Goal: Obtain resource: Download file/media

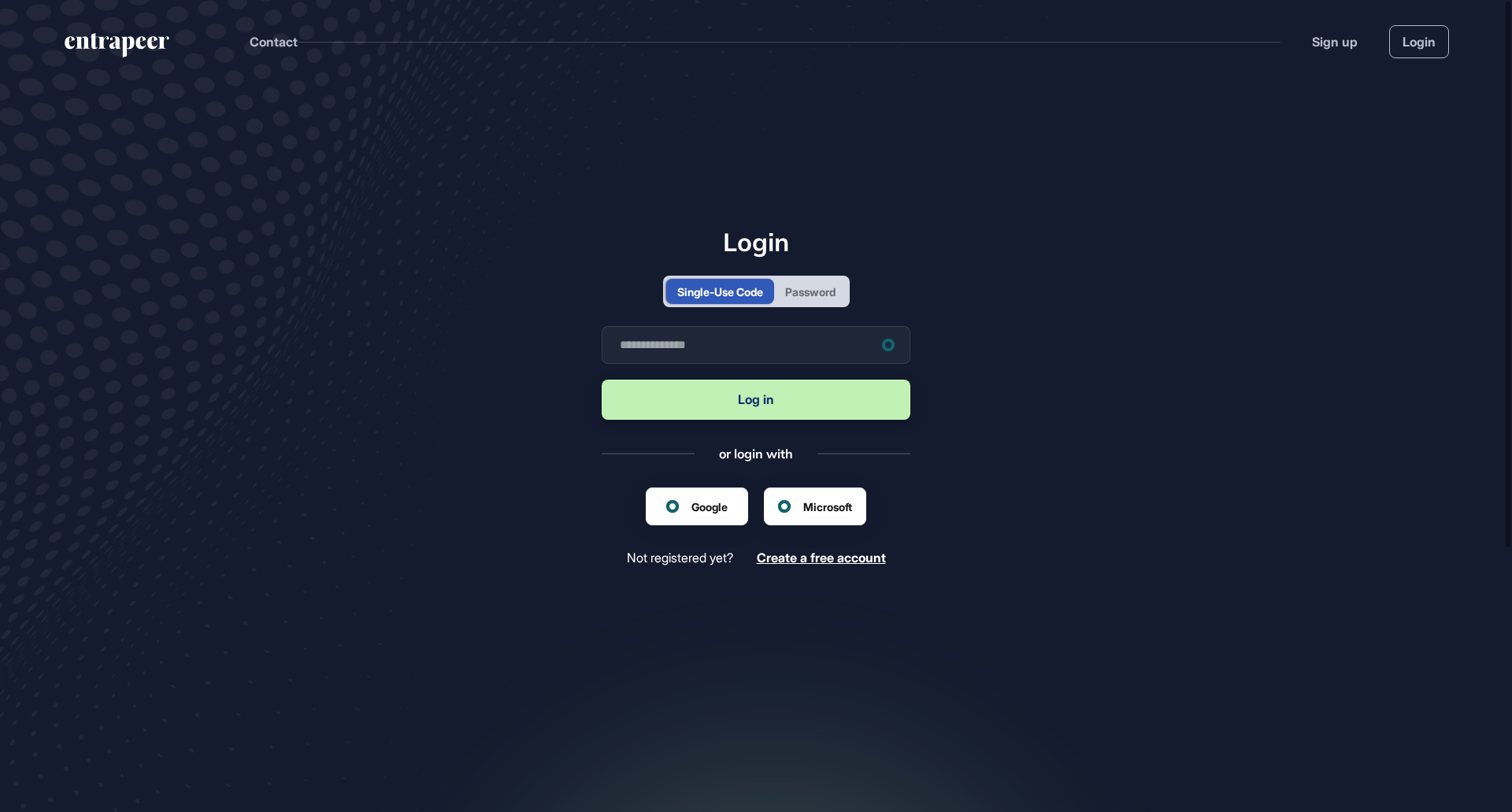
scroll to position [1, 1]
click at [808, 298] on div "Password" at bounding box center [811, 292] width 51 height 17
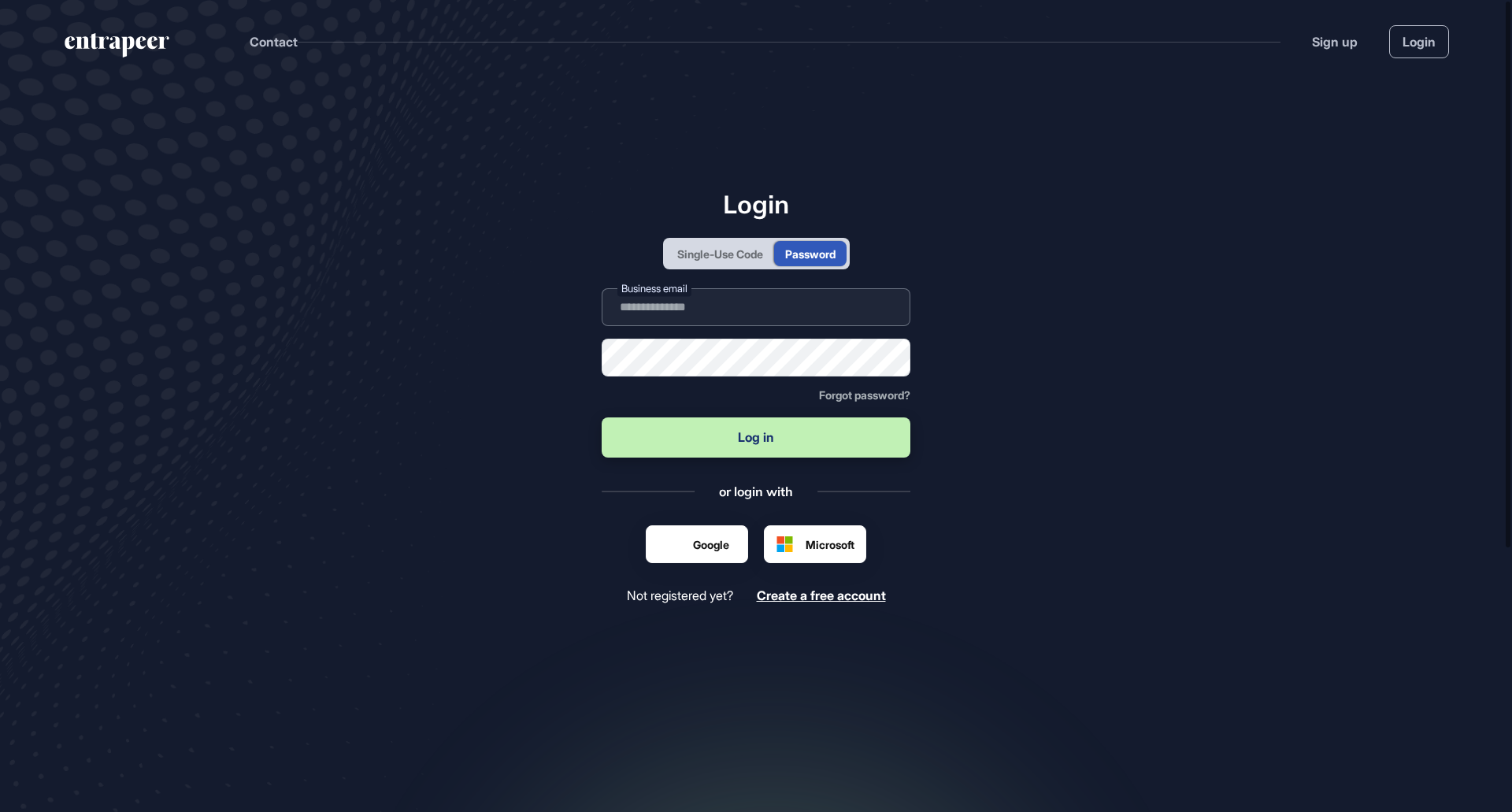
click at [722, 309] on input "text" at bounding box center [756, 307] width 309 height 38
type input "**********"
click at [716, 263] on div "Single-Use Code" at bounding box center [721, 253] width 108 height 25
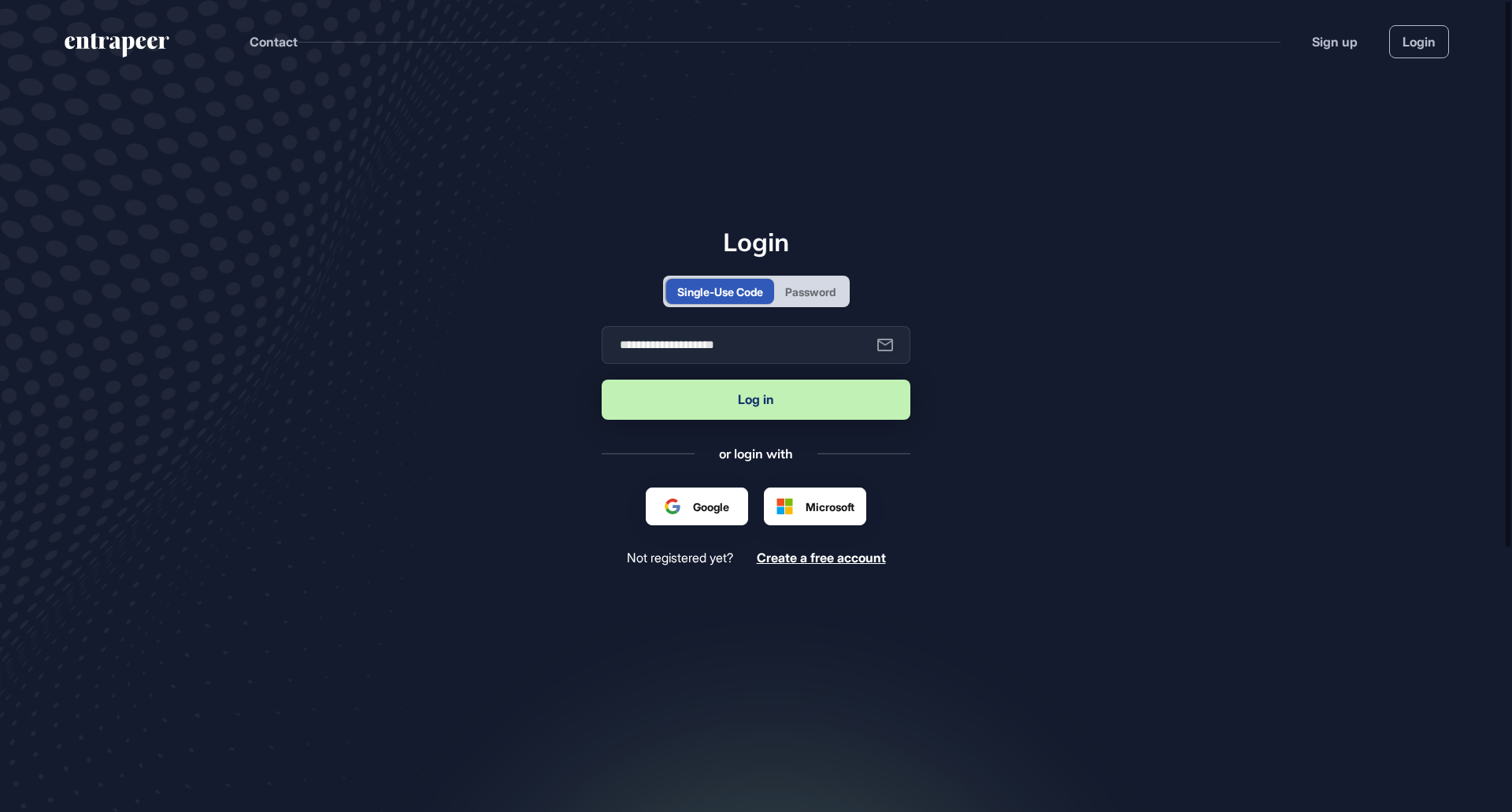
click at [705, 403] on button "Log in" at bounding box center [756, 400] width 309 height 41
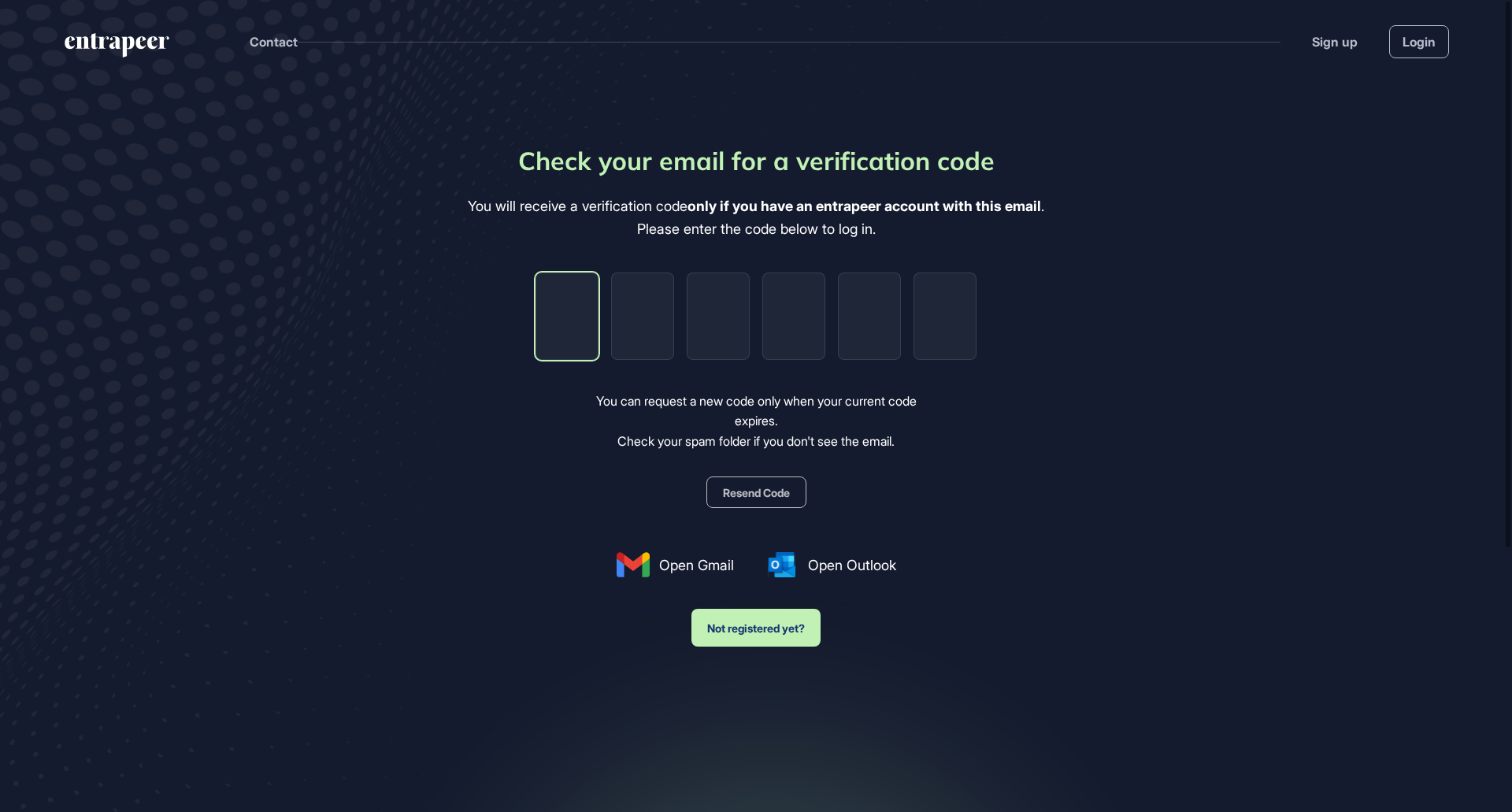
type input "*"
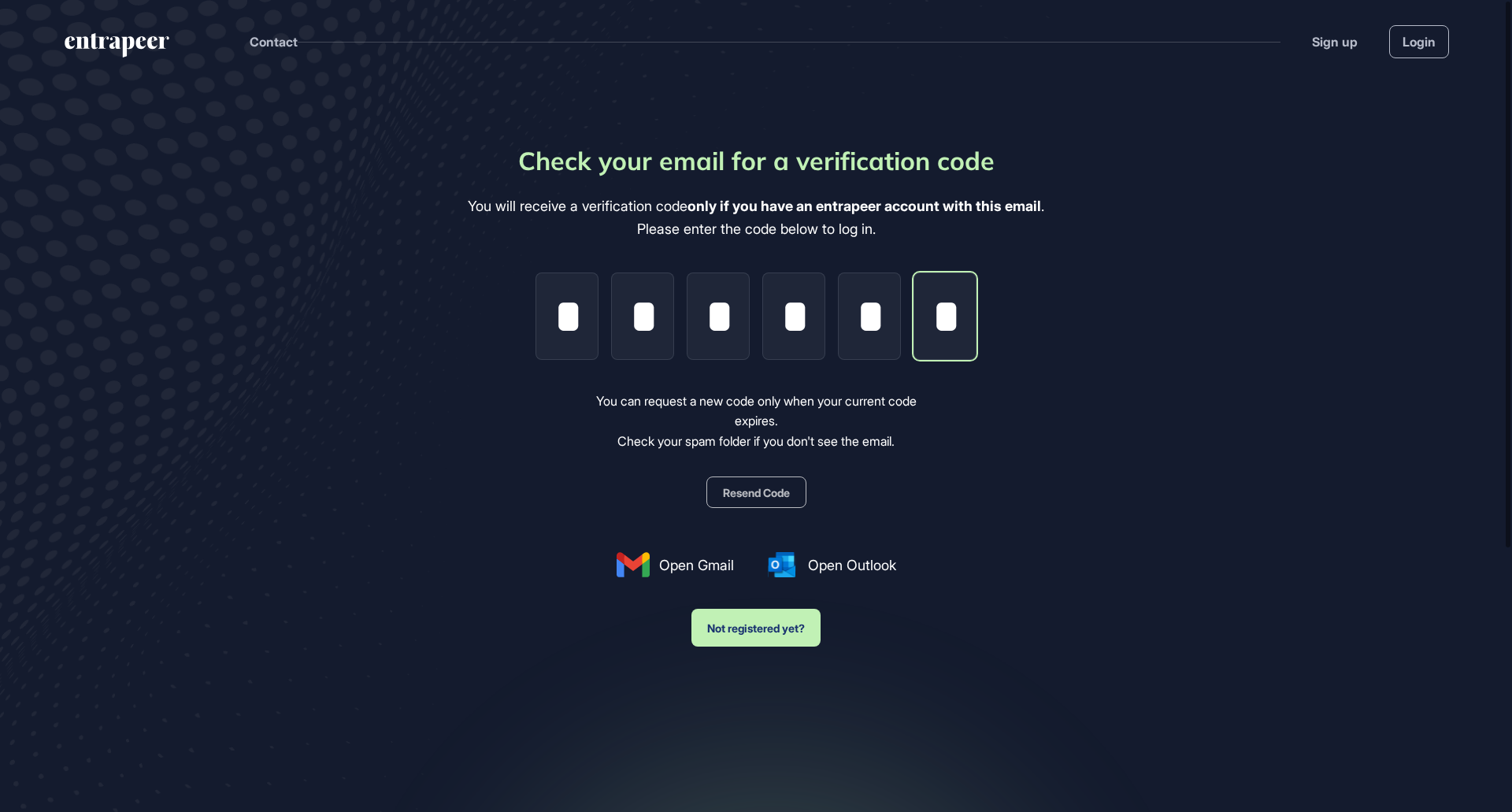
scroll to position [0, 4]
type input "*"
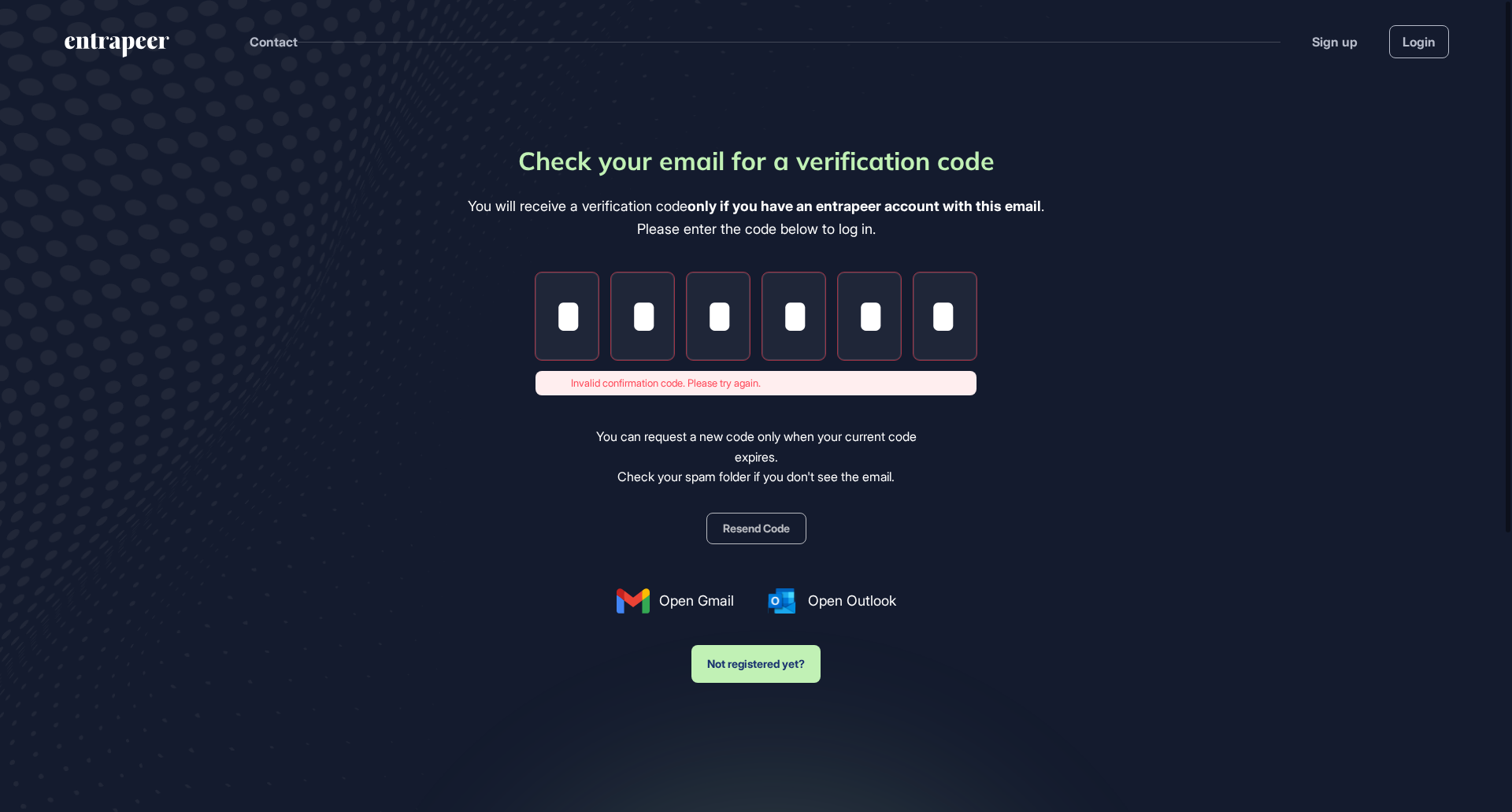
click at [1141, 331] on main "Check your email for a verification code You will receive a verification code o…" at bounding box center [756, 482] width 1512 height 798
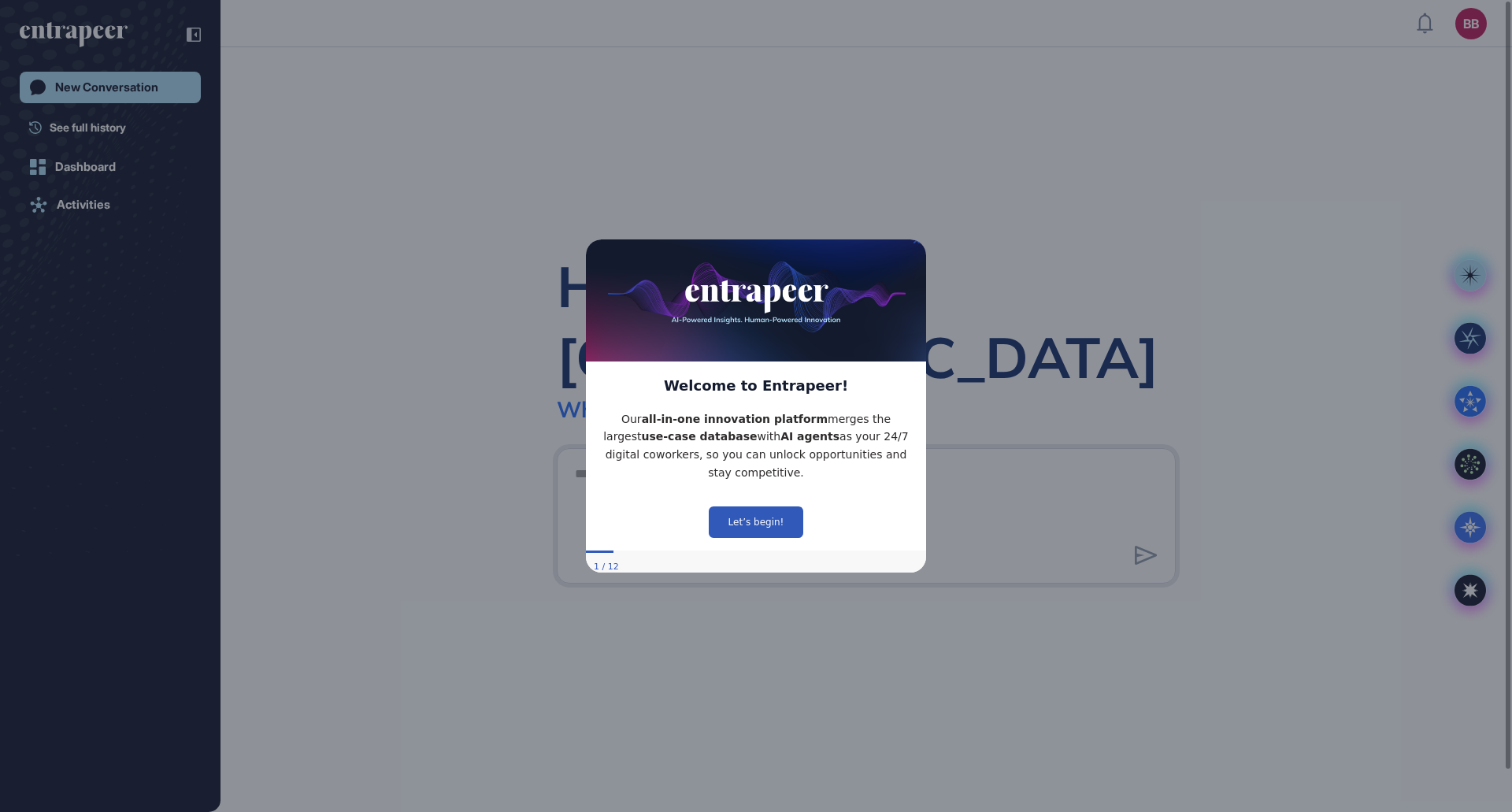
click at [914, 243] on icon "Close Preview" at bounding box center [916, 240] width 6 height 6
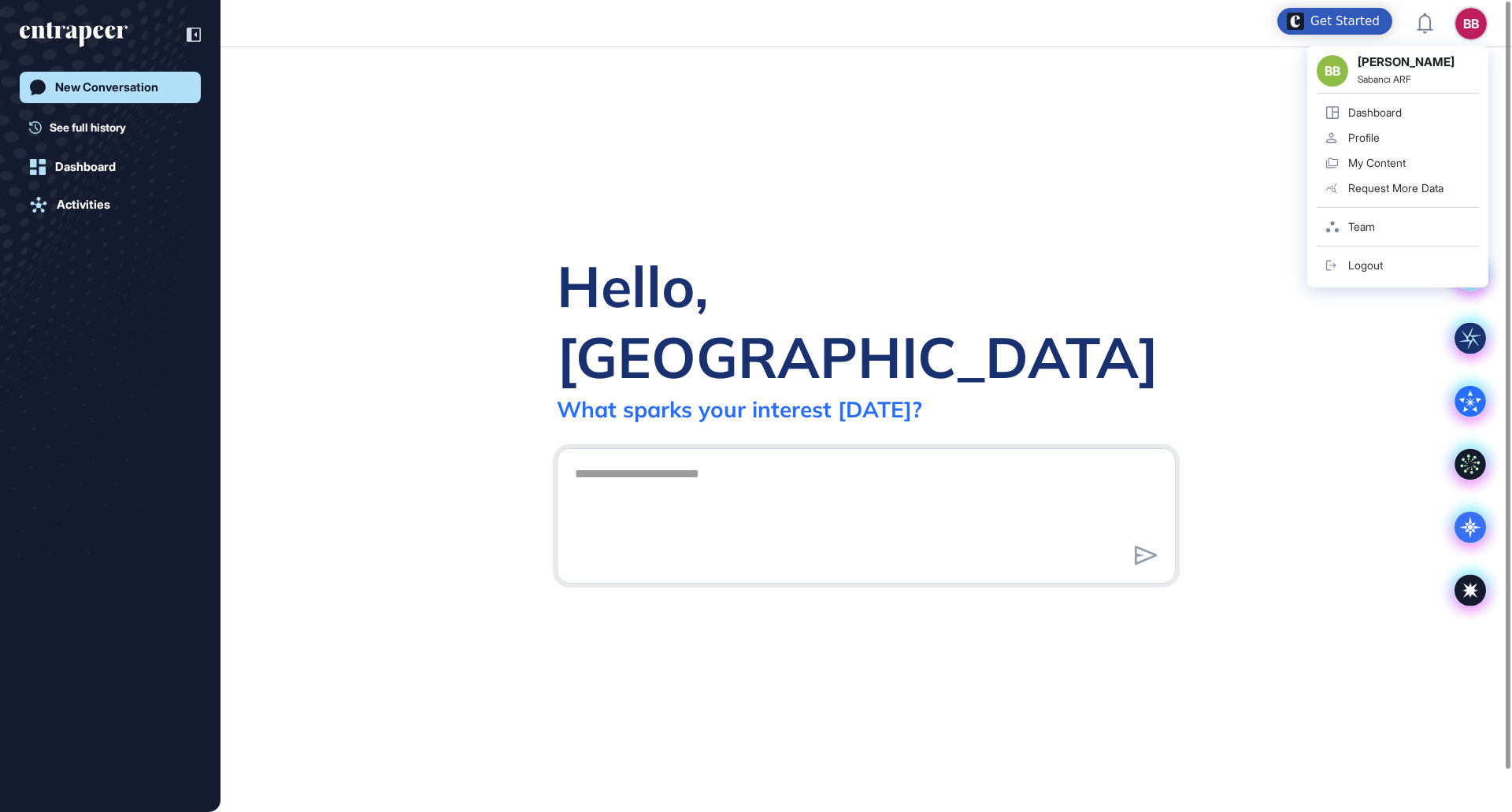
click at [1463, 29] on div "BB" at bounding box center [1471, 23] width 31 height 31
click at [1387, 116] on div "Dashboard" at bounding box center [1374, 112] width 53 height 13
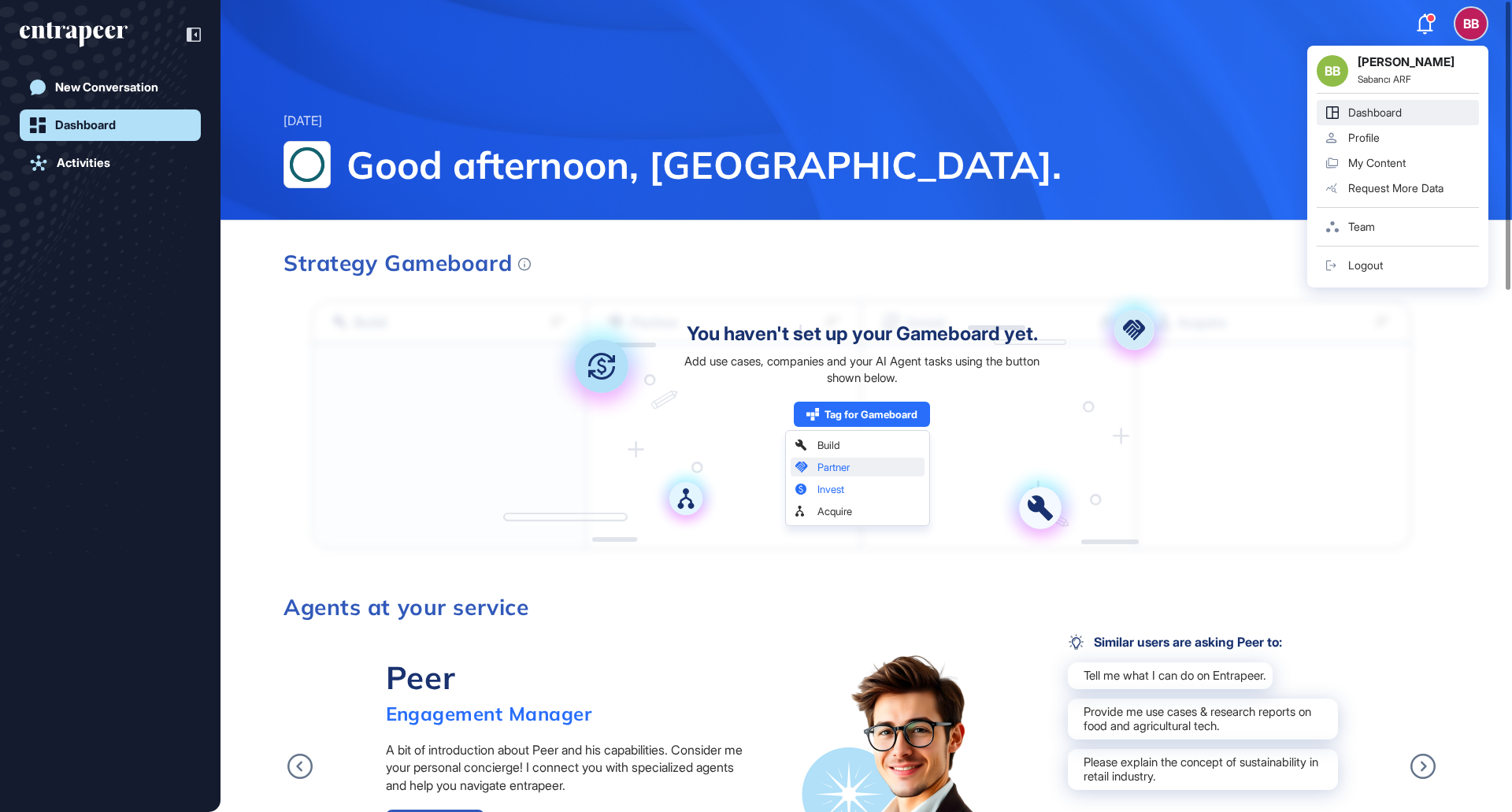
click at [1385, 164] on div "My Content" at bounding box center [1377, 163] width 57 height 13
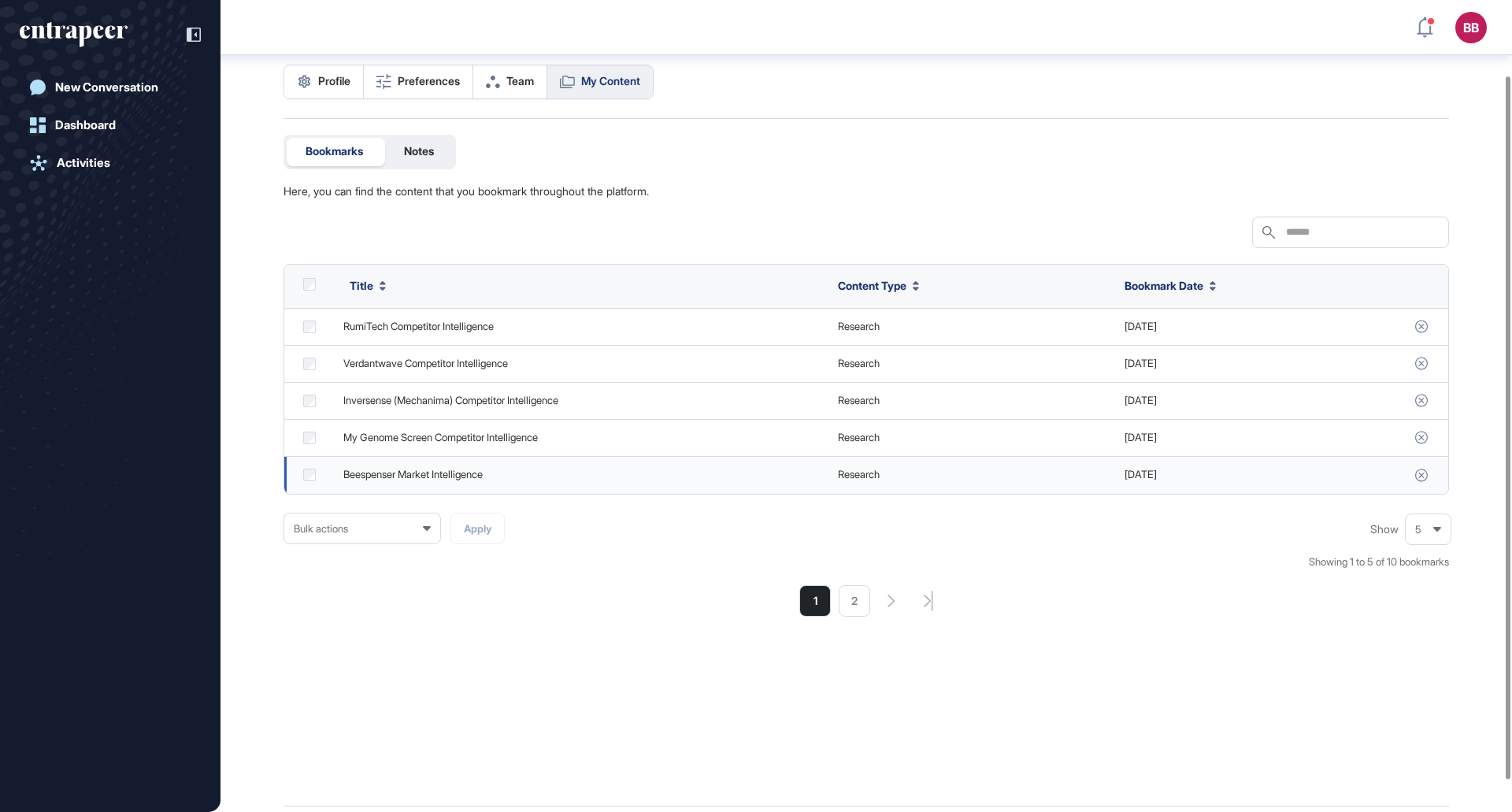
scroll to position [87, 0]
click at [853, 600] on li "2" at bounding box center [854, 599] width 31 height 31
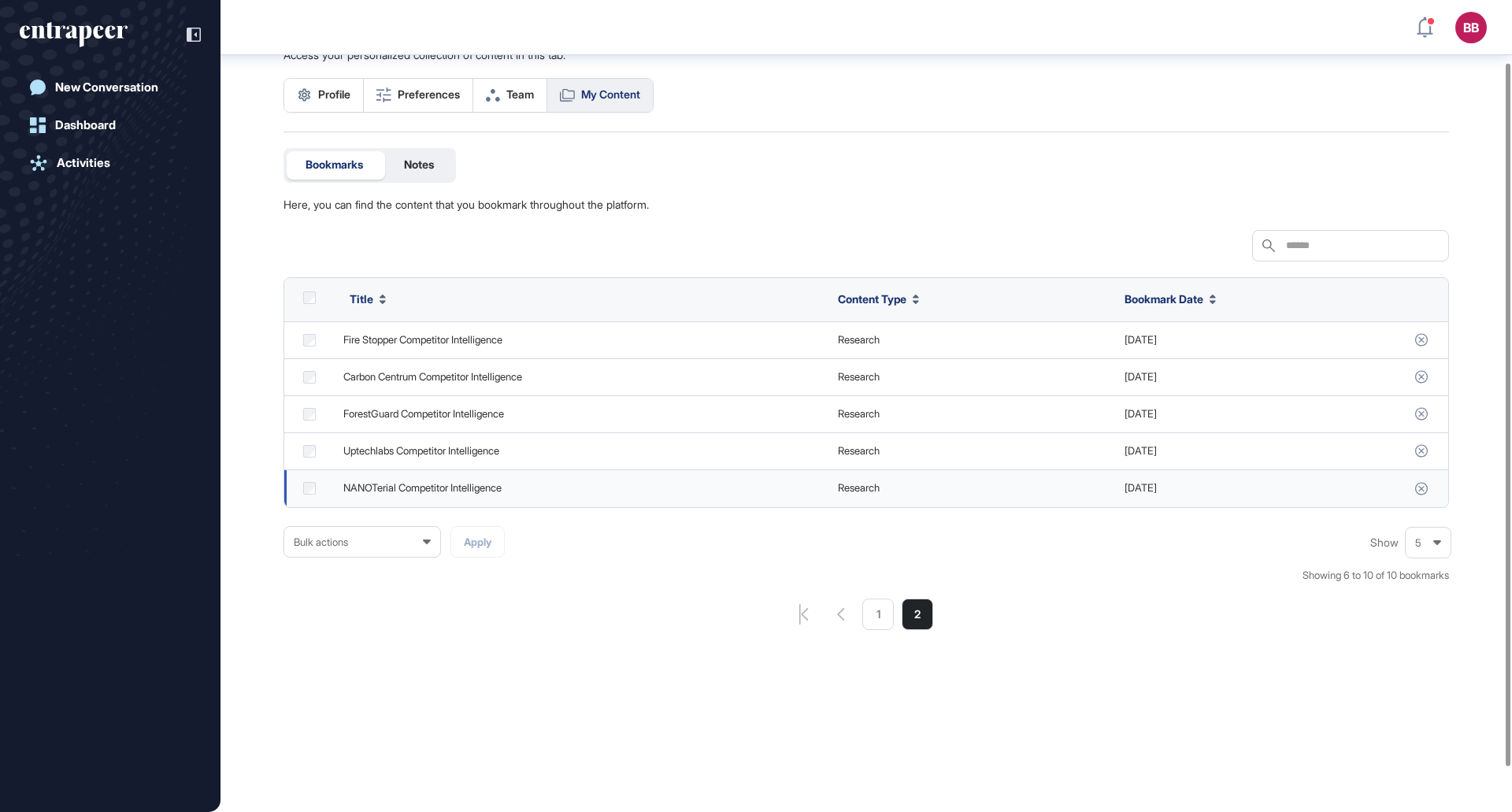
scroll to position [44, 0]
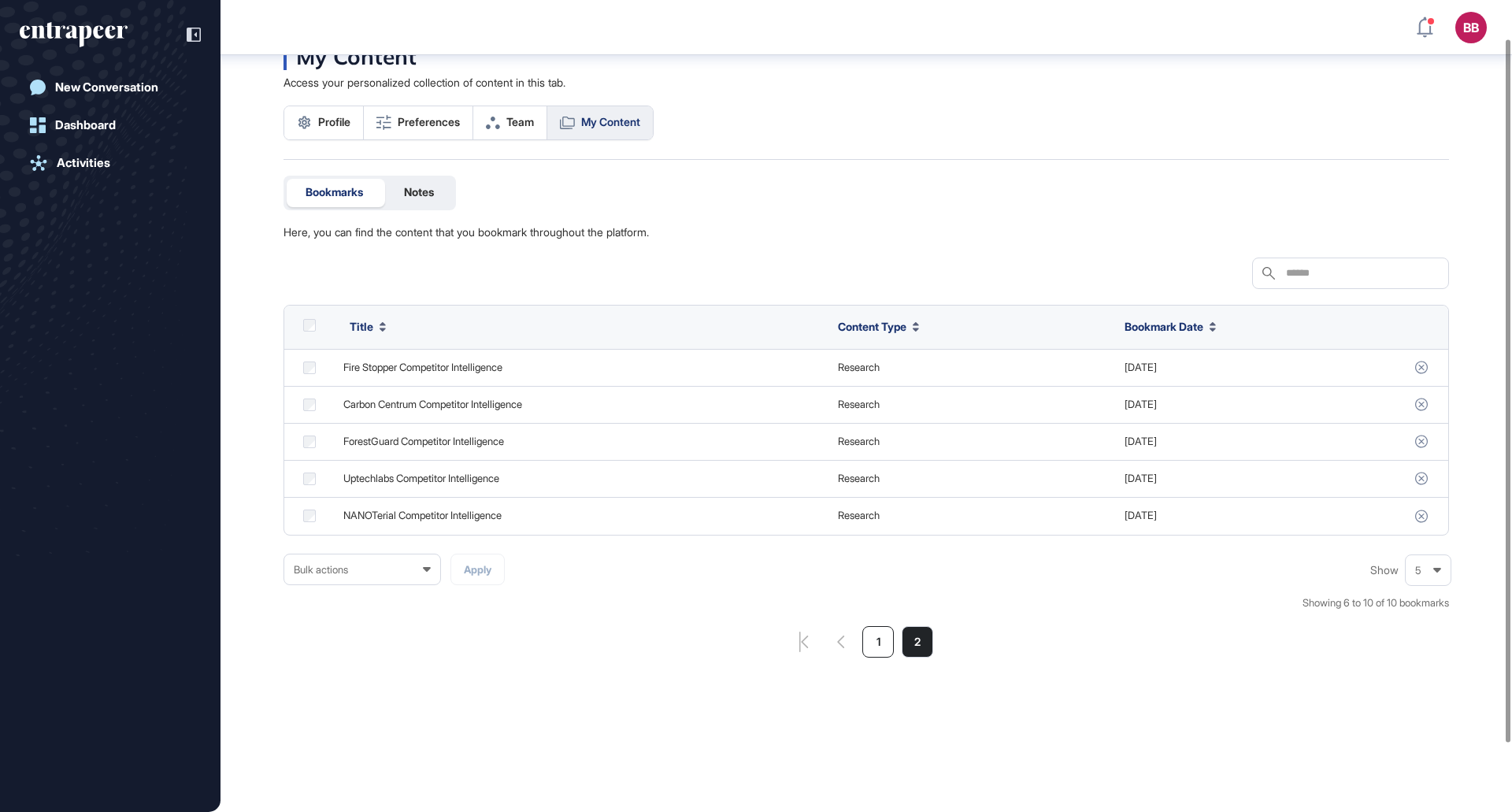
click at [870, 647] on li "1" at bounding box center [878, 641] width 31 height 31
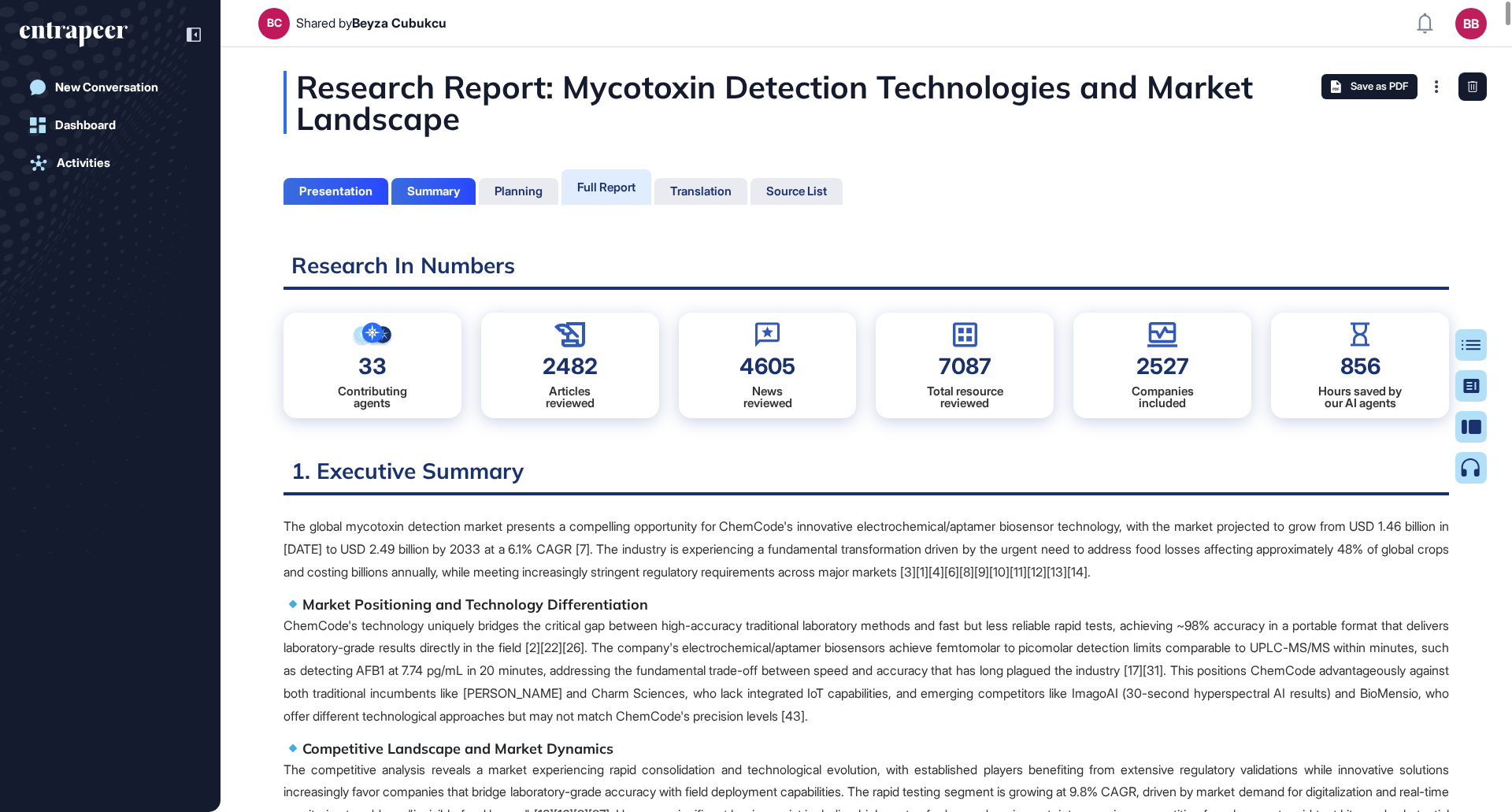
scroll to position [733, 4]
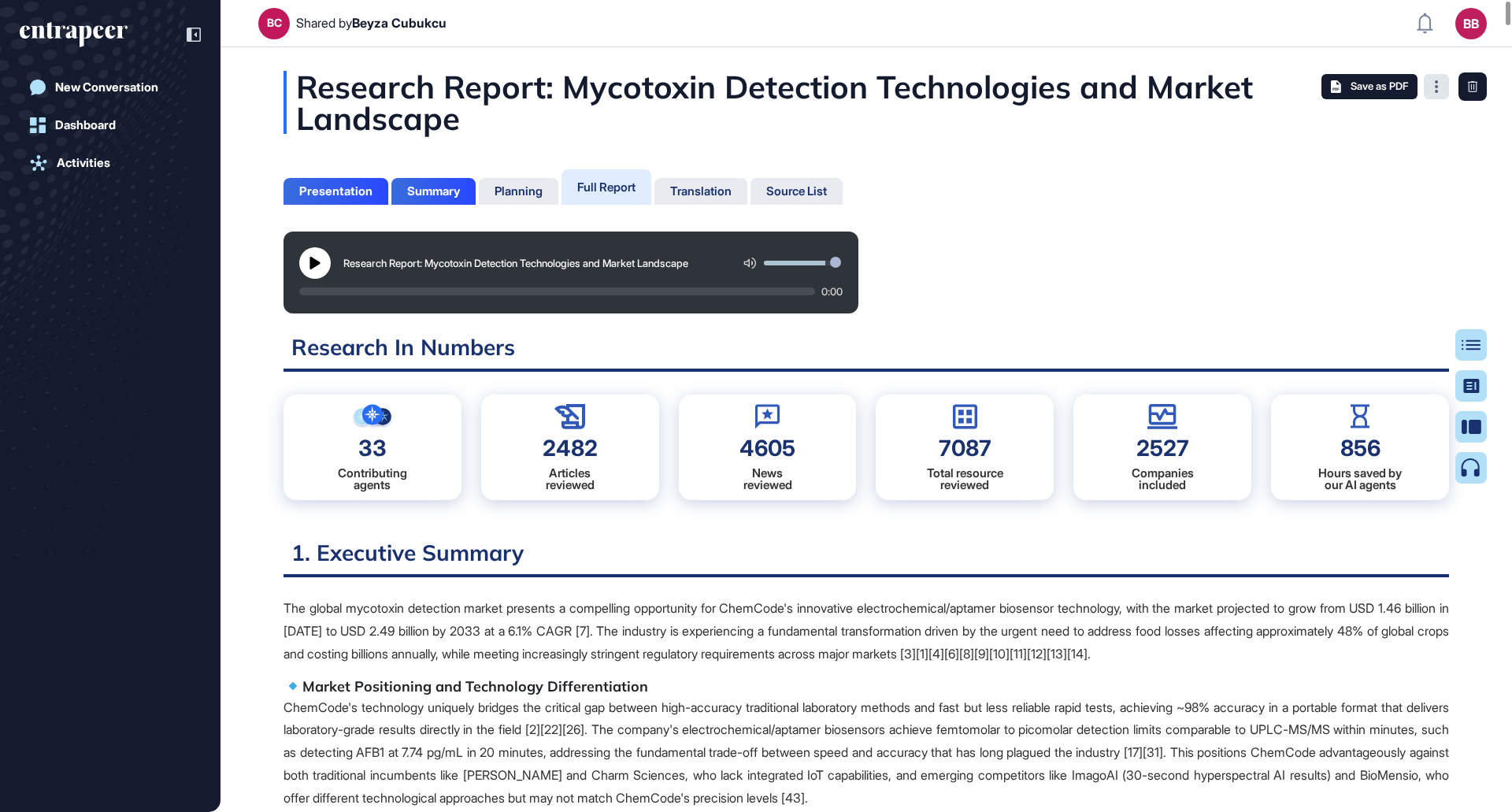
click at [1439, 86] on div at bounding box center [1437, 87] width 25 height 25
click at [1357, 123] on div "Pin" at bounding box center [1377, 117] width 134 height 19
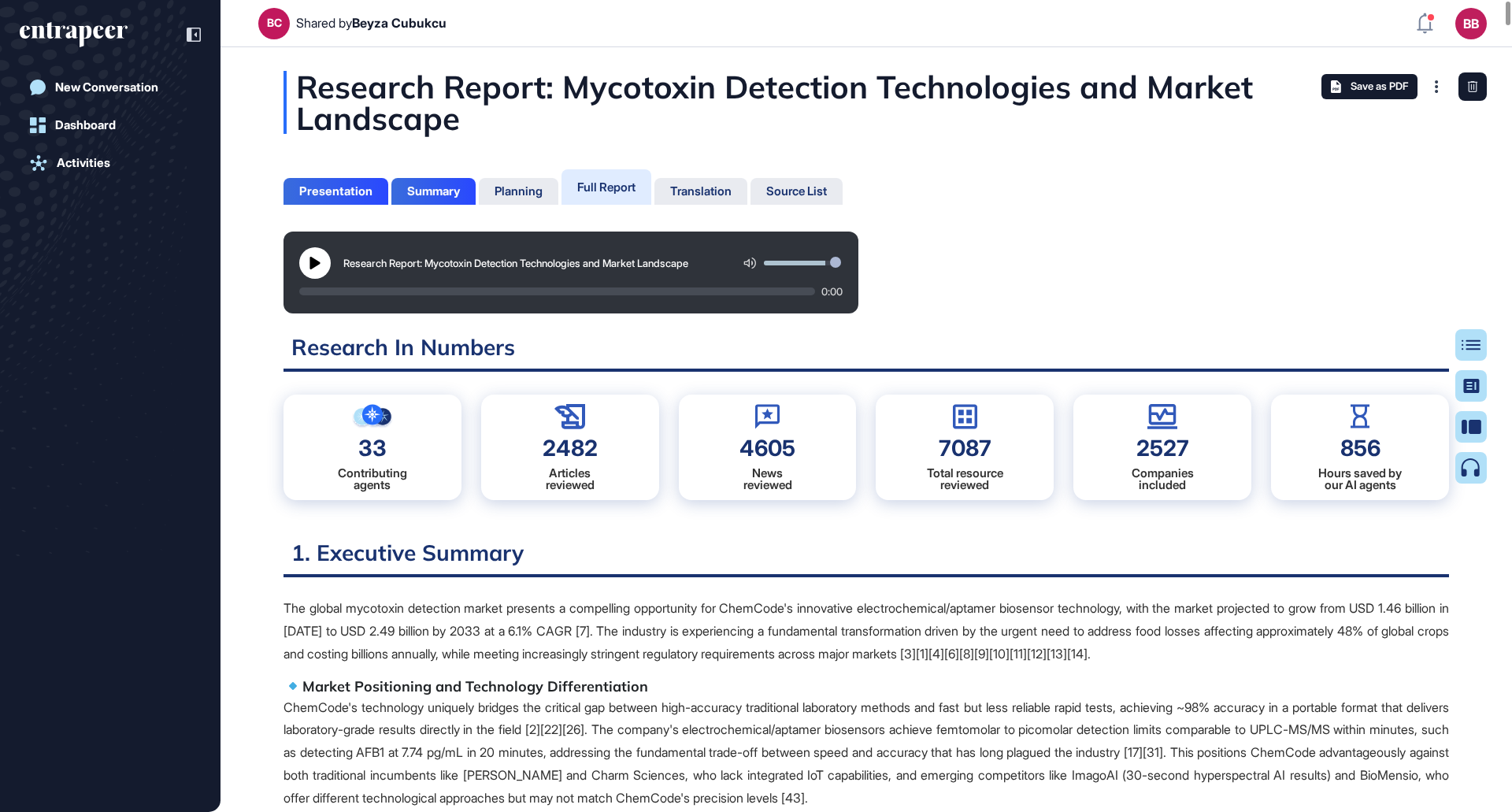
click at [333, 266] on div "Research Report: Mycotoxin Detection Technologies and Market Landscape" at bounding box center [570, 263] width 543 height 31
click at [321, 270] on button at bounding box center [314, 263] width 31 height 31
click at [637, 196] on div "Full Report" at bounding box center [606, 187] width 90 height 35
click at [527, 193] on div "Planning" at bounding box center [519, 191] width 48 height 14
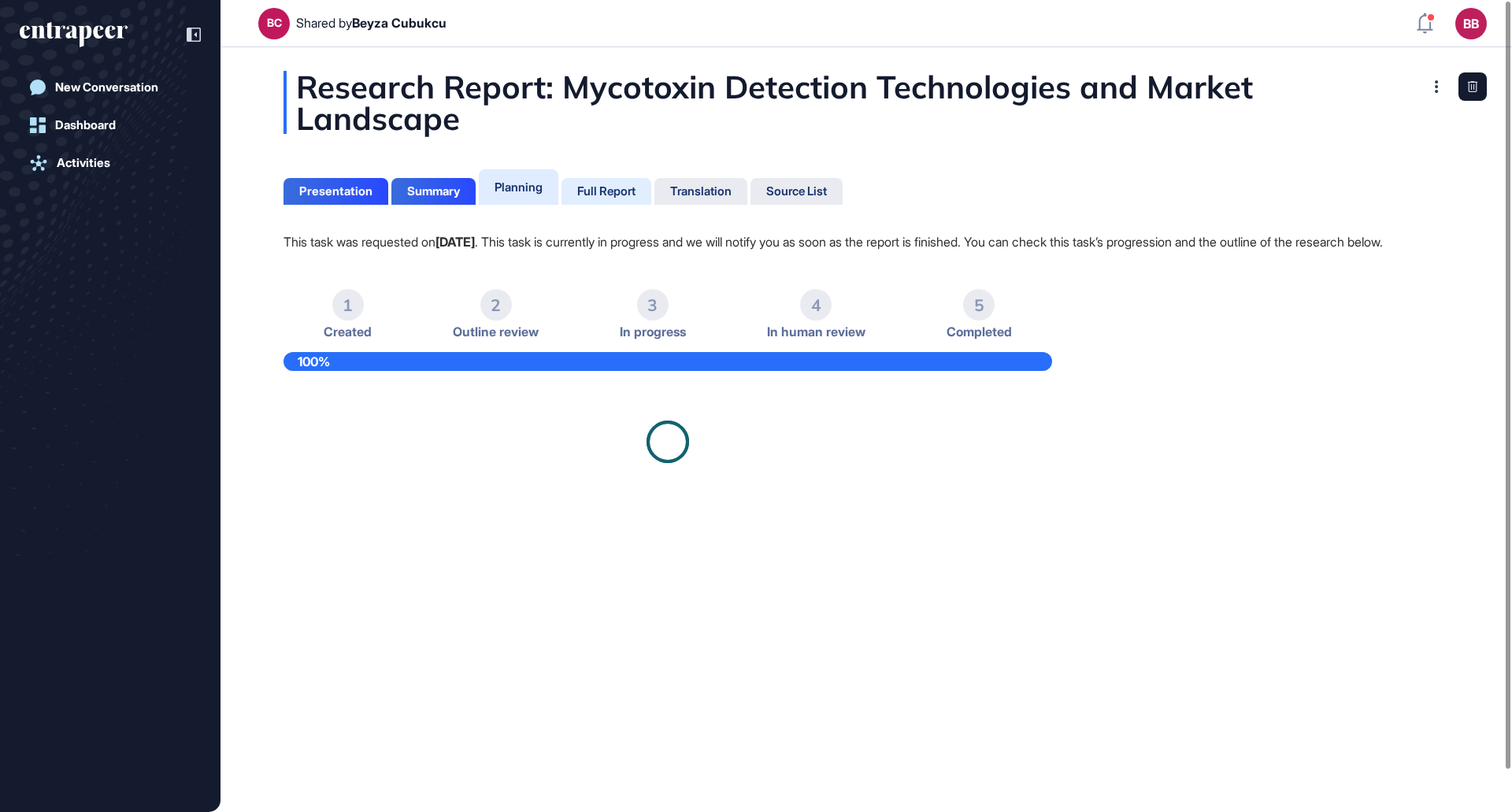
click at [607, 193] on div "Full Report" at bounding box center [606, 191] width 58 height 14
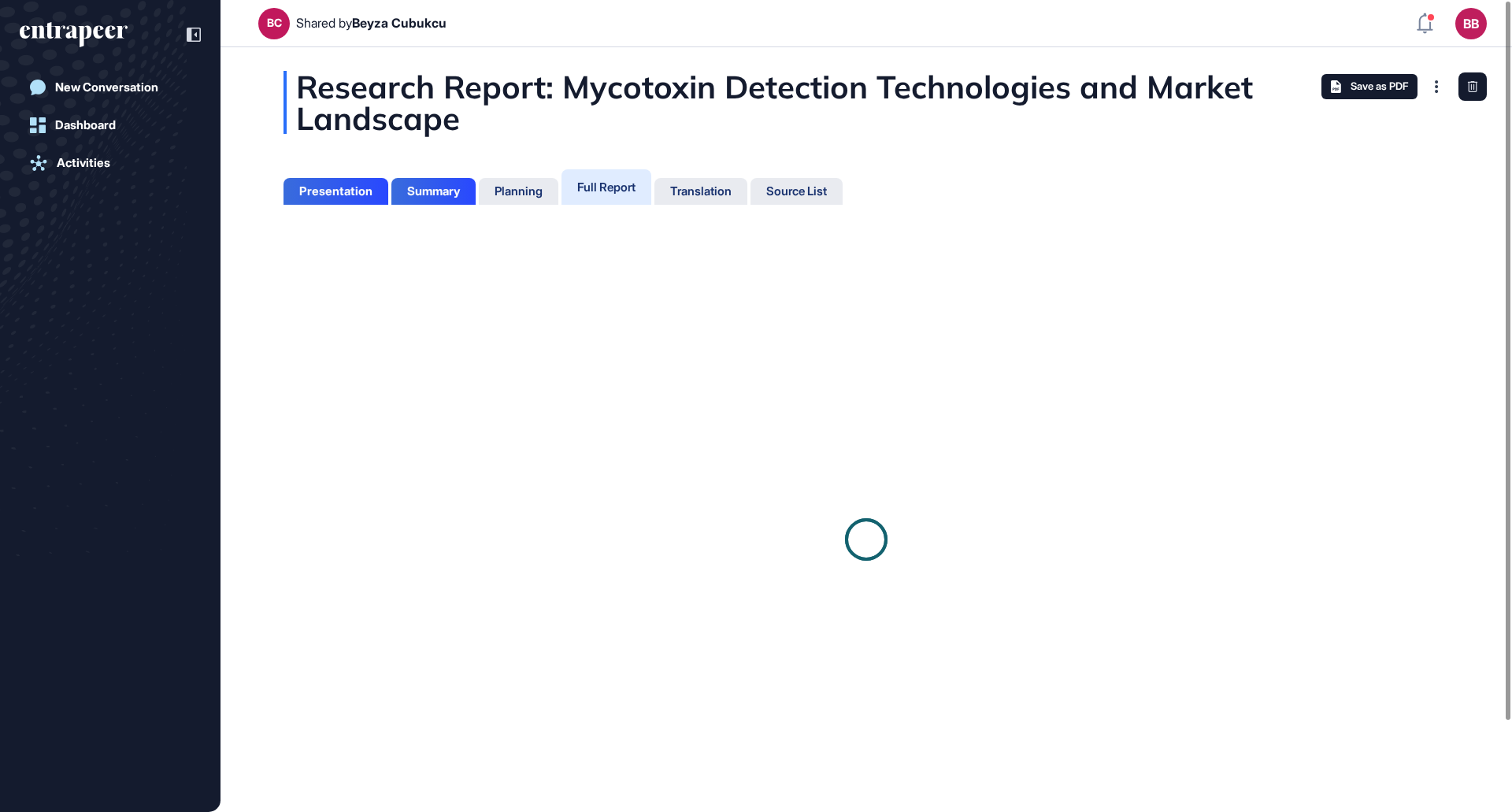
scroll to position [7, 1]
click at [540, 200] on div "Planning" at bounding box center [519, 192] width 79 height 27
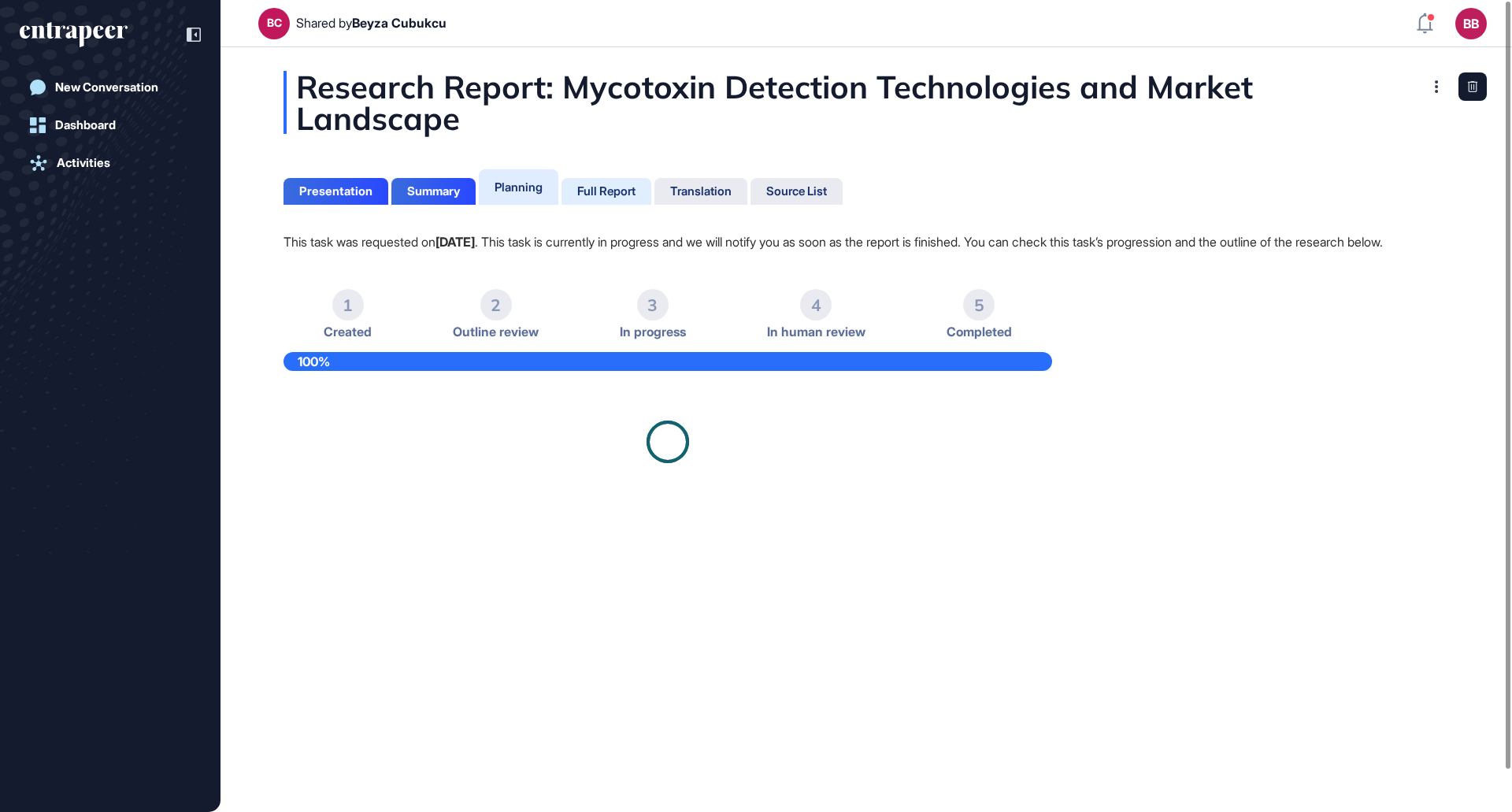
click at [615, 191] on div "Full Report" at bounding box center [606, 191] width 58 height 14
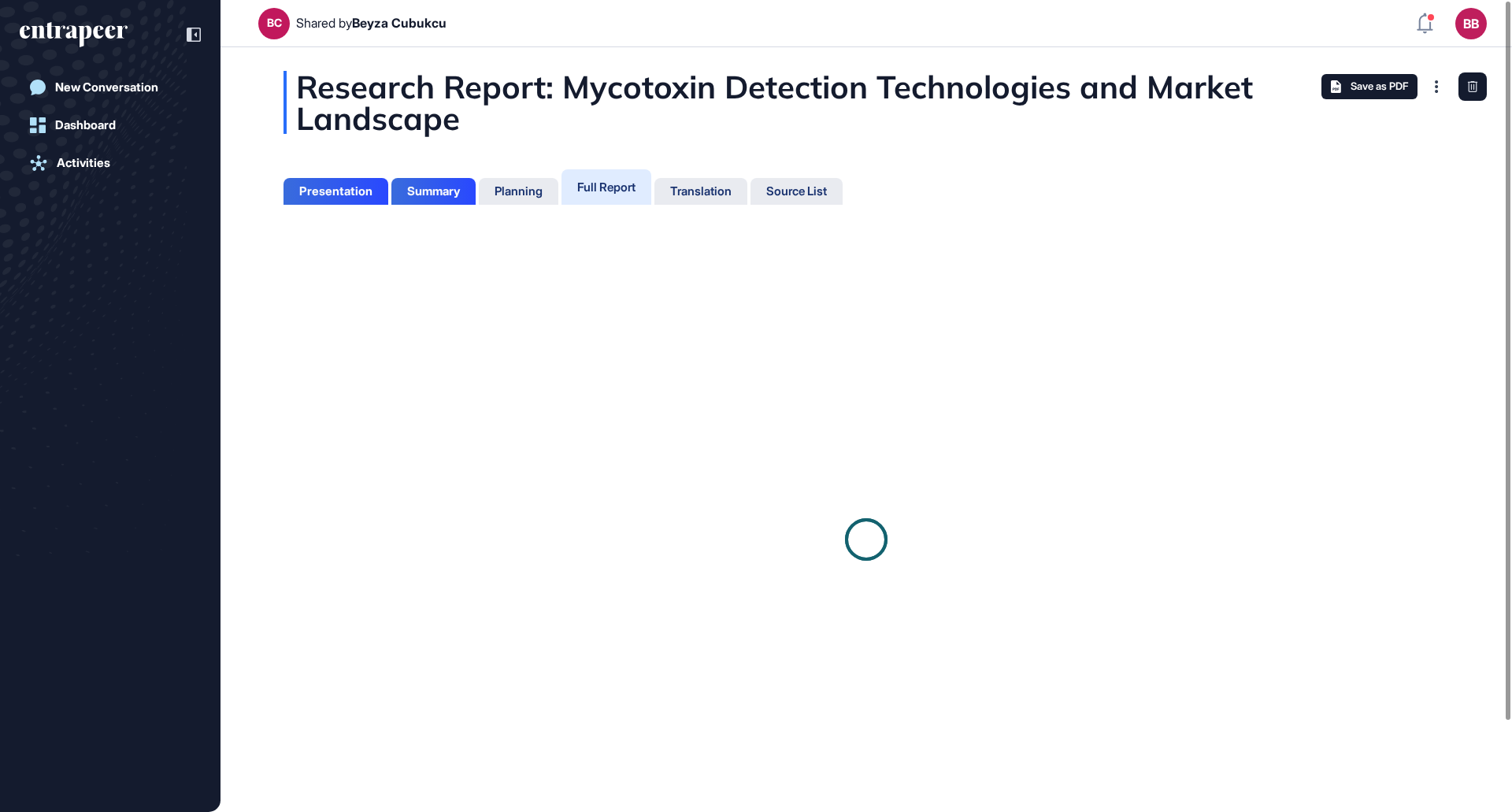
scroll to position [7, 1]
click at [699, 185] on div "Translation" at bounding box center [701, 191] width 62 height 14
click at [613, 187] on div at bounding box center [756, 429] width 1512 height 765
click at [603, 193] on div at bounding box center [756, 429] width 1512 height 765
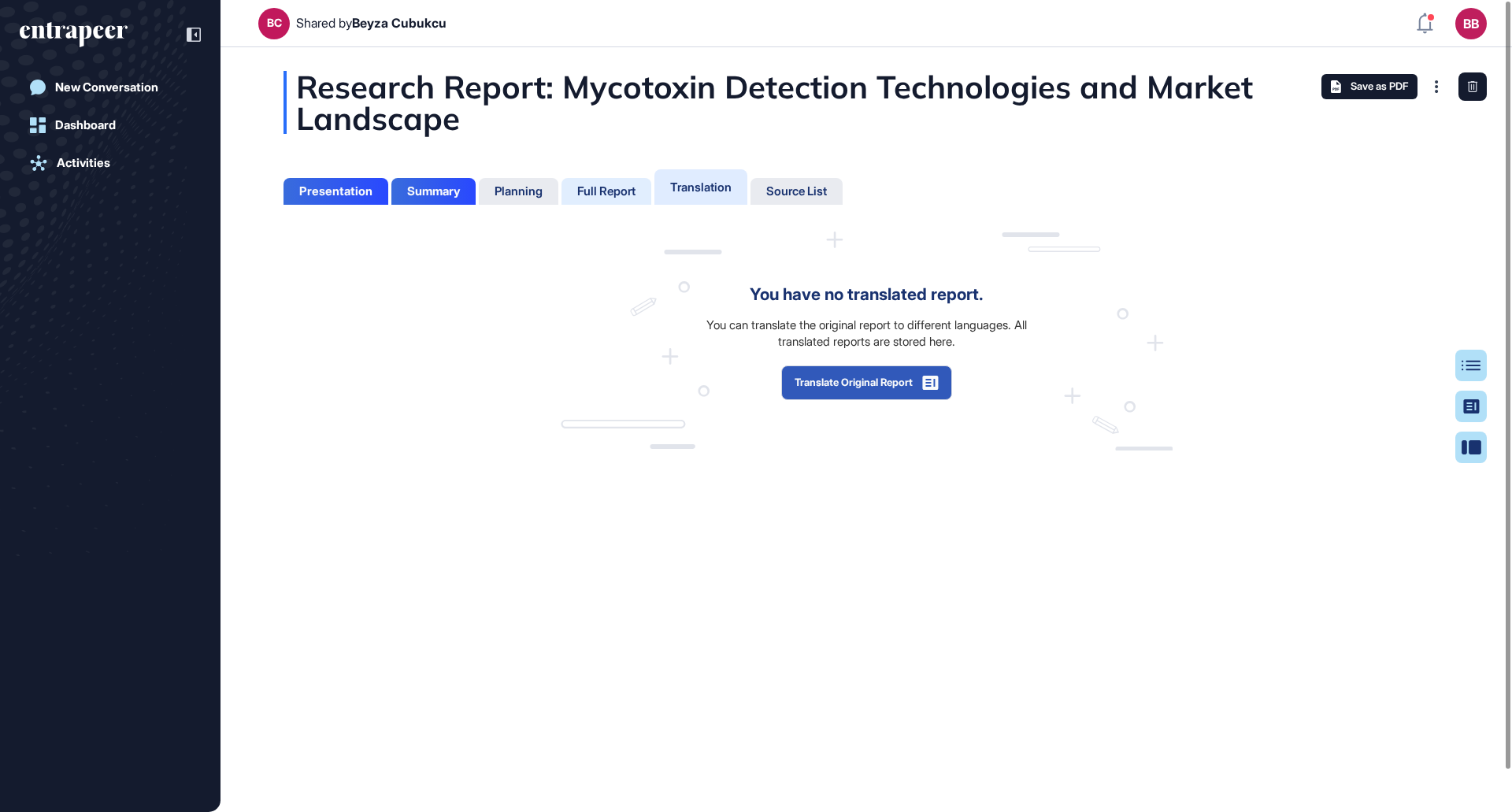
click at [612, 188] on div "Full Report" at bounding box center [606, 191] width 58 height 14
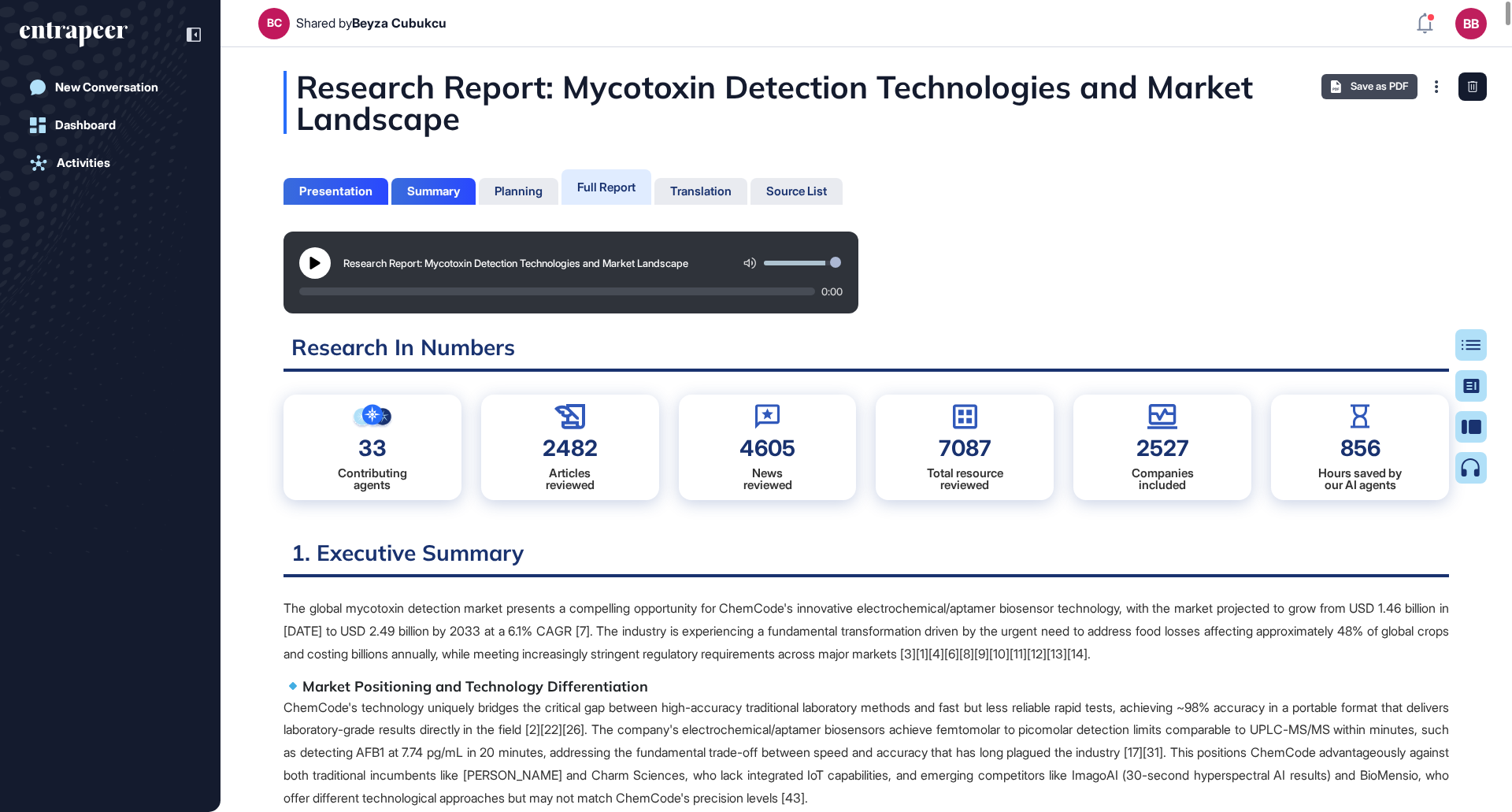
click at [1362, 84] on span "Save as PDF" at bounding box center [1379, 86] width 57 height 13
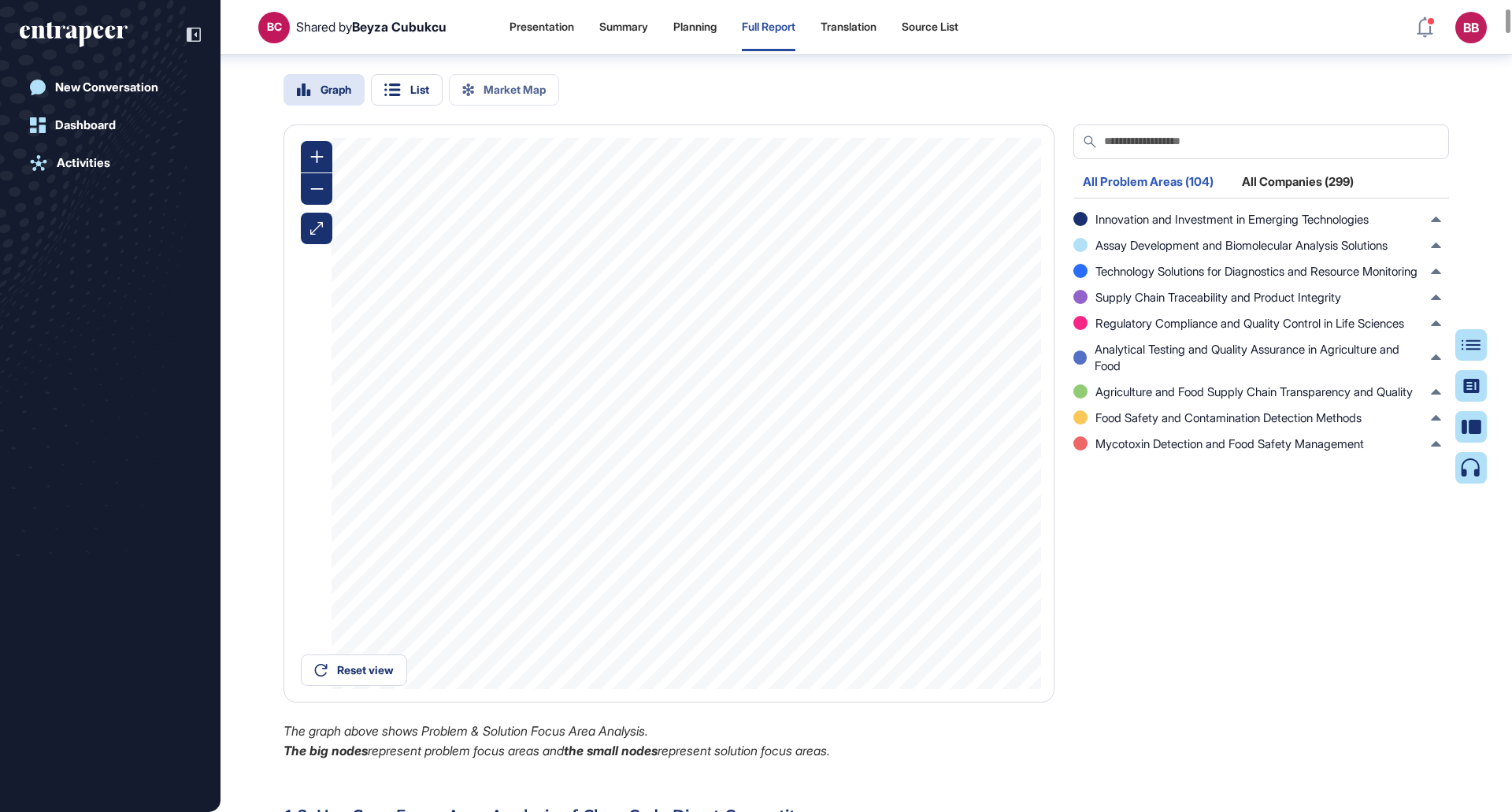
scroll to position [1583, 0]
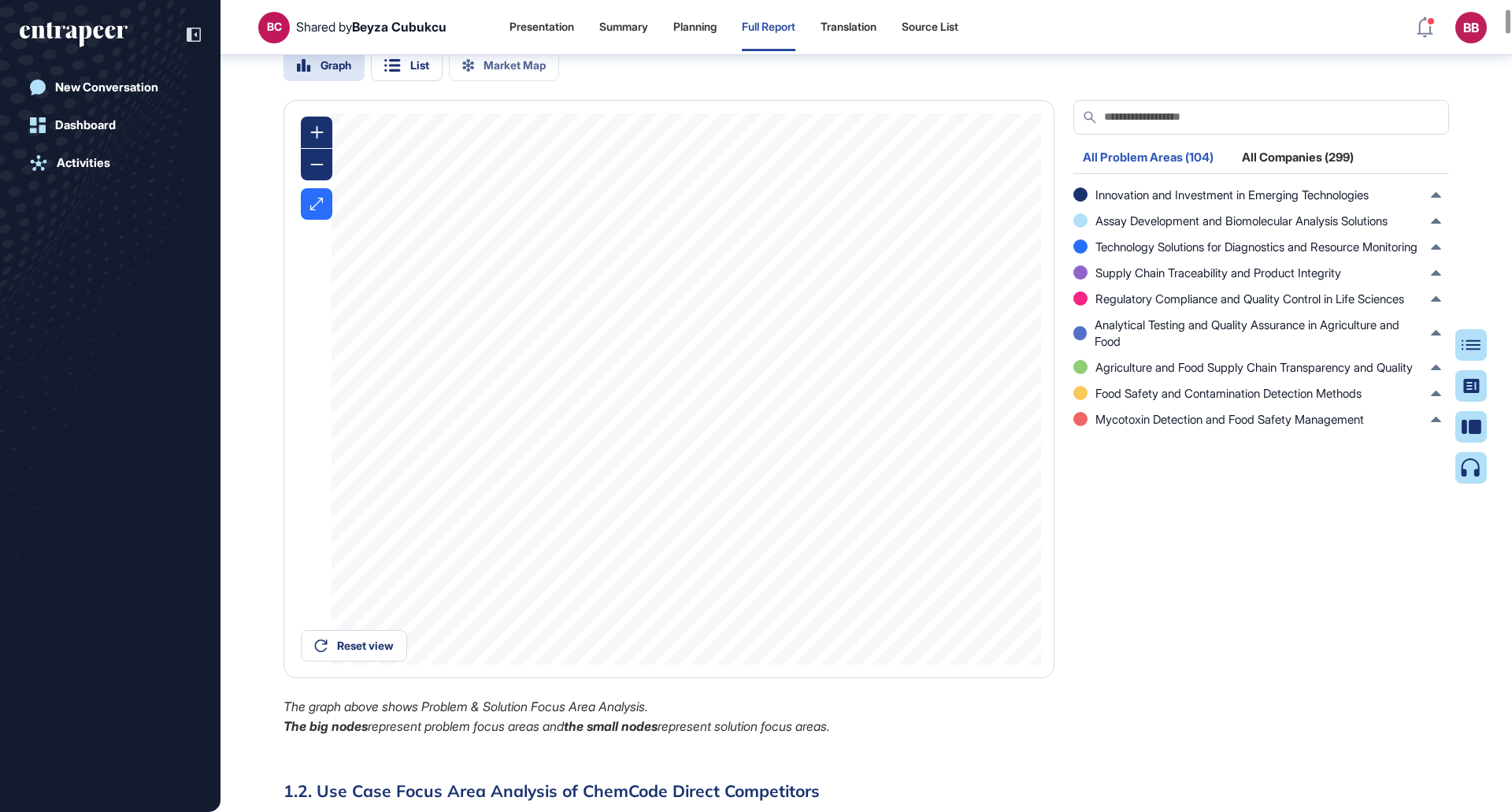
click at [320, 210] on icon at bounding box center [316, 204] width 13 height 13
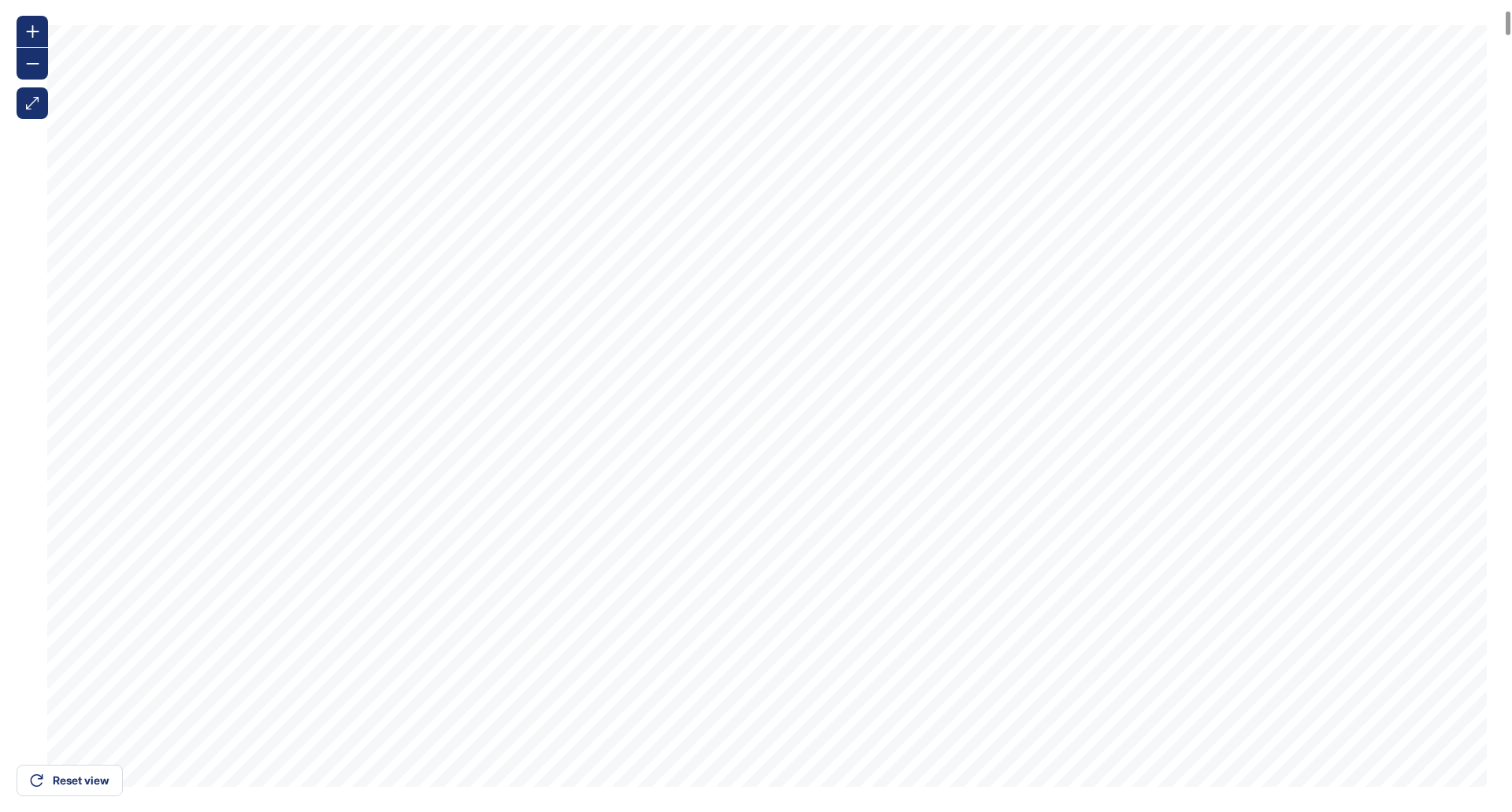
scroll to position [1899, 0]
click at [23, 66] on div at bounding box center [32, 63] width 31 height 31
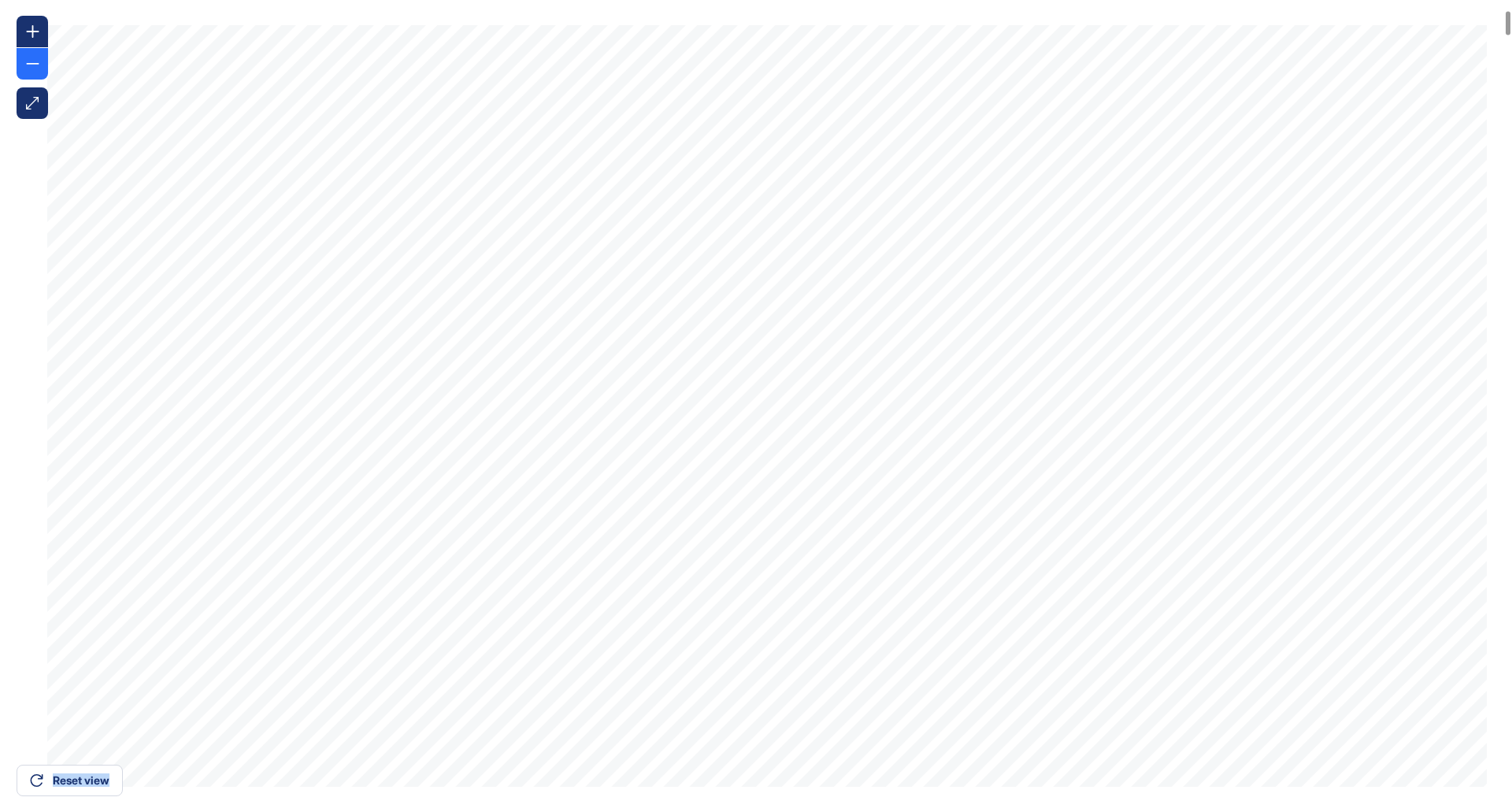
click at [23, 66] on div at bounding box center [32, 63] width 31 height 31
click at [43, 775] on div "Reset view" at bounding box center [70, 780] width 106 height 31
click at [43, 101] on div at bounding box center [32, 103] width 31 height 31
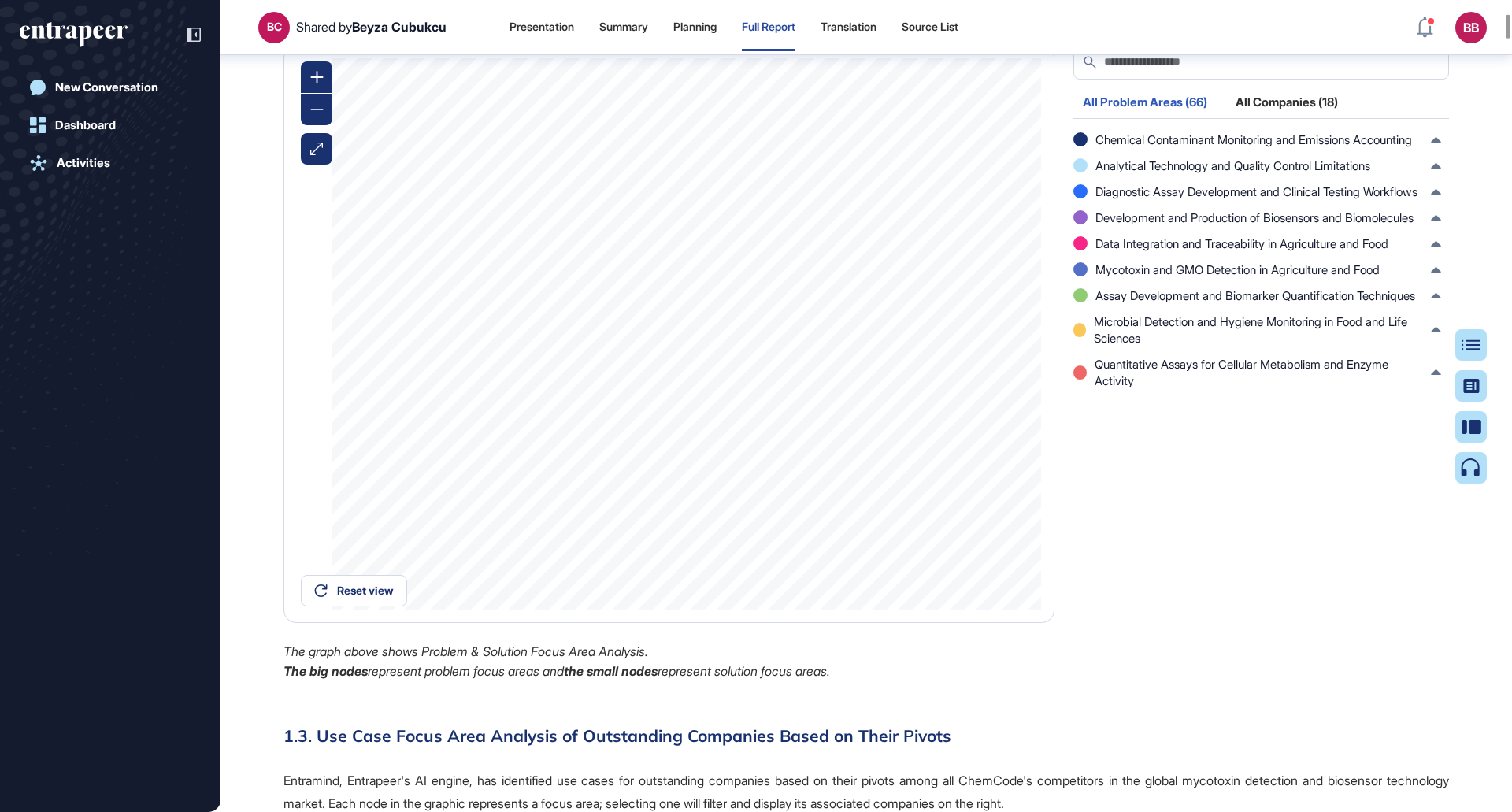
scroll to position [2450, 0]
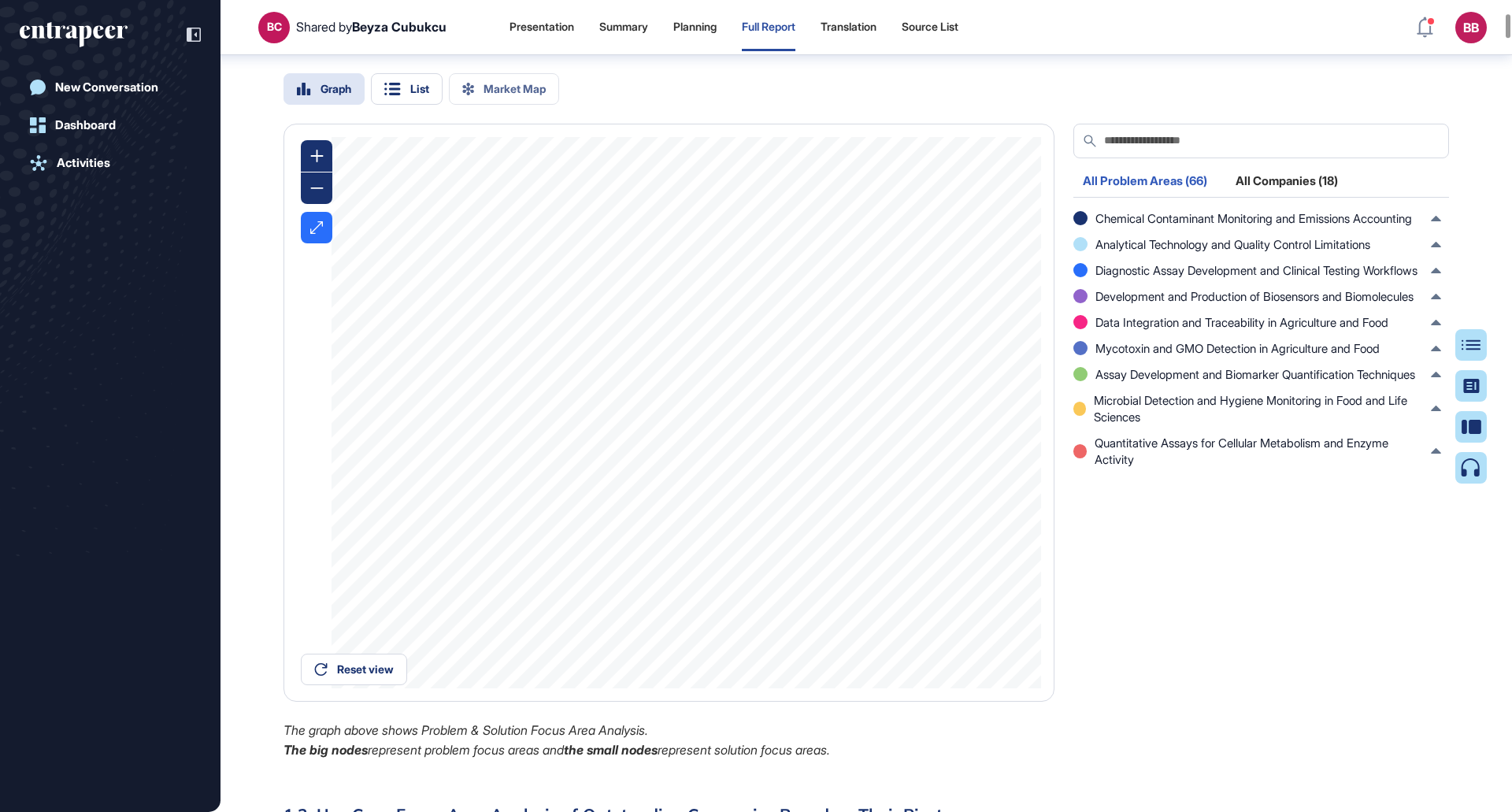
click at [319, 243] on div at bounding box center [316, 227] width 31 height 31
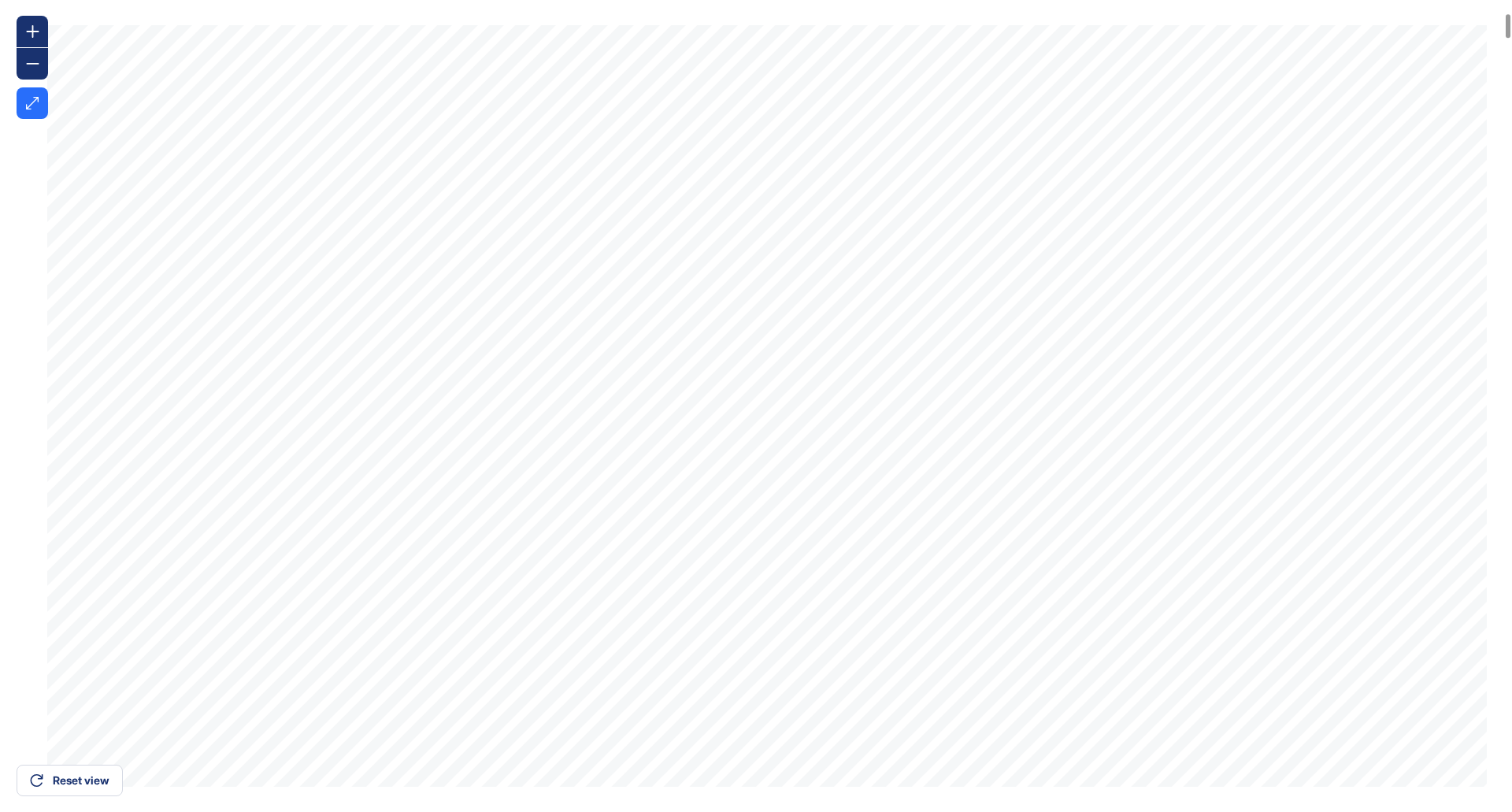
click at [34, 102] on icon at bounding box center [32, 103] width 13 height 13
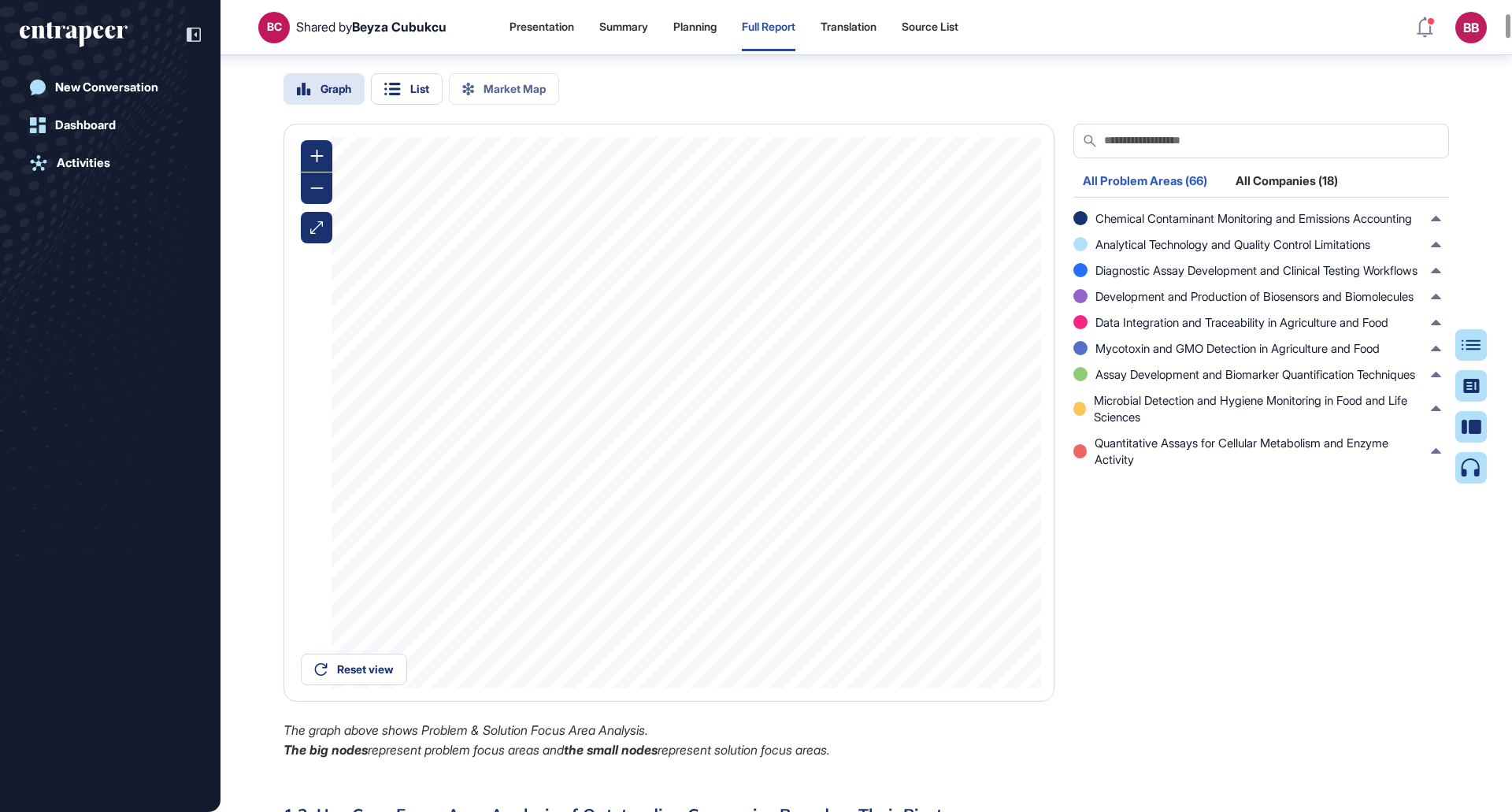
click at [479, 53] on div "Problem & Solution Location Impact Focus Top Companies" at bounding box center [514, 35] width 460 height 35
click at [476, 53] on div "Problem & Solution Location Impact Focus Top Companies" at bounding box center [514, 35] width 460 height 35
click at [565, 53] on div "Problem & Solution Location Impact Focus Top Companies" at bounding box center [514, 35] width 460 height 35
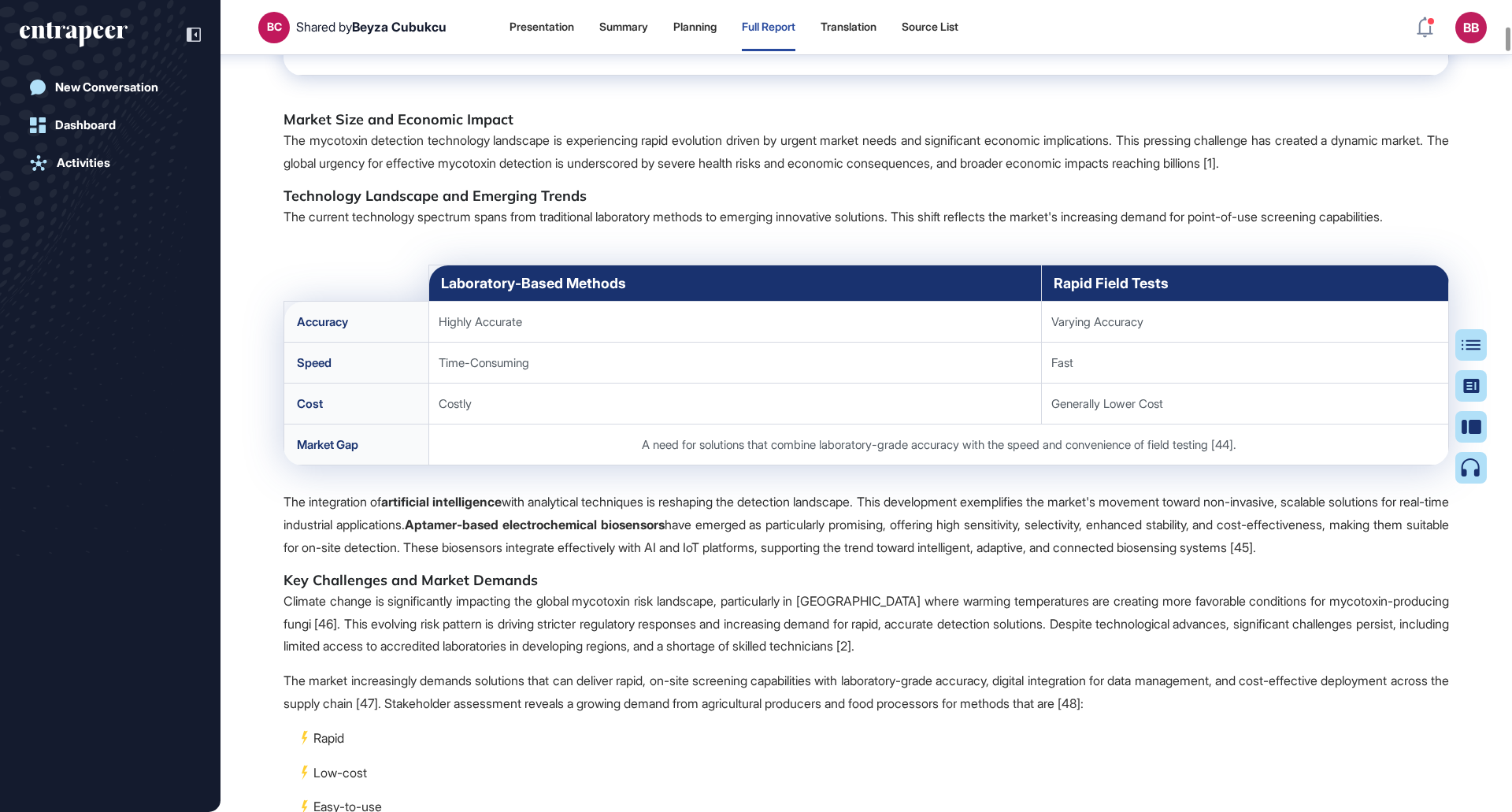
scroll to position [4972, 0]
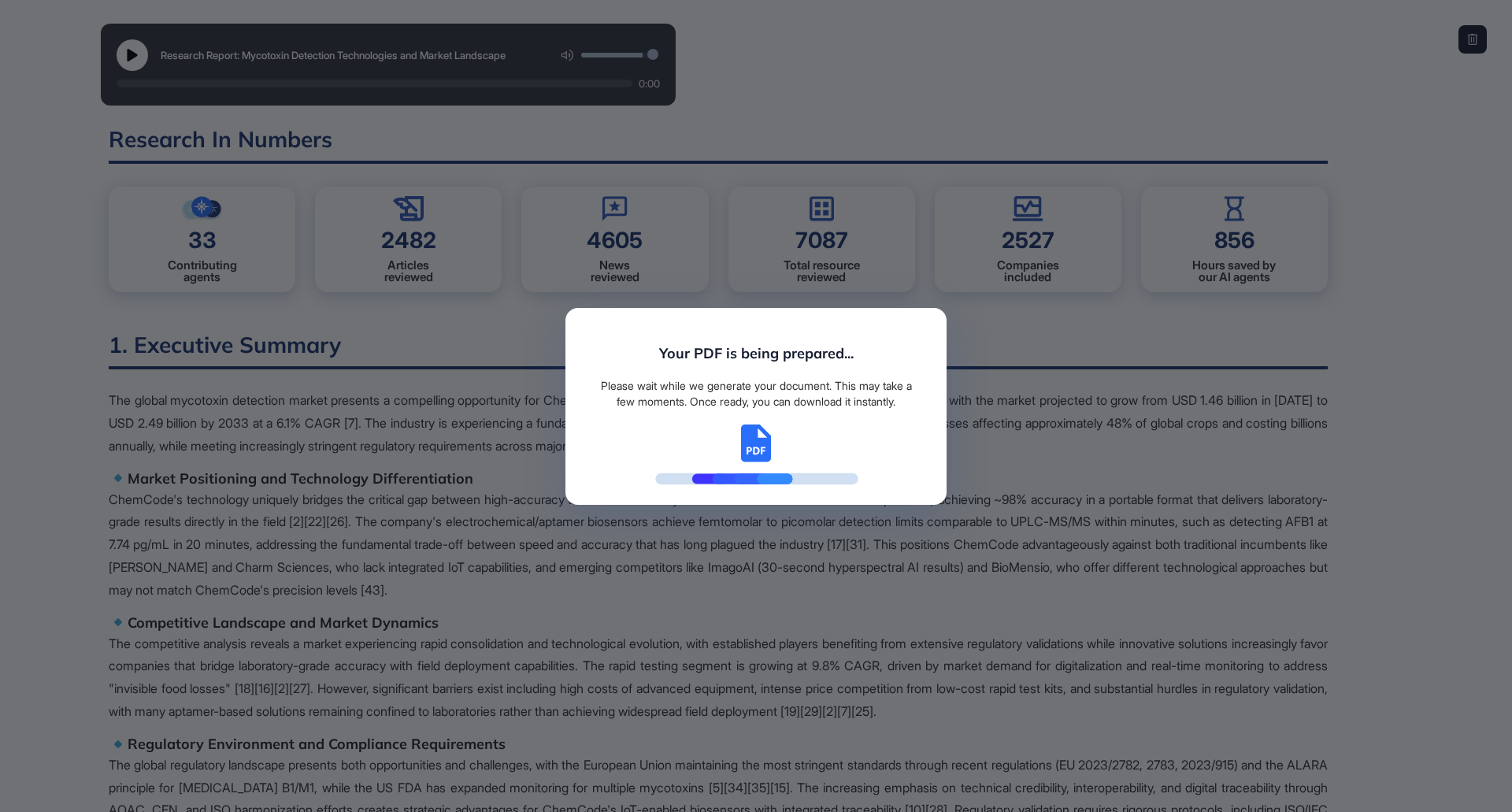
scroll to position [7, 1]
